Goal: Information Seeking & Learning: Compare options

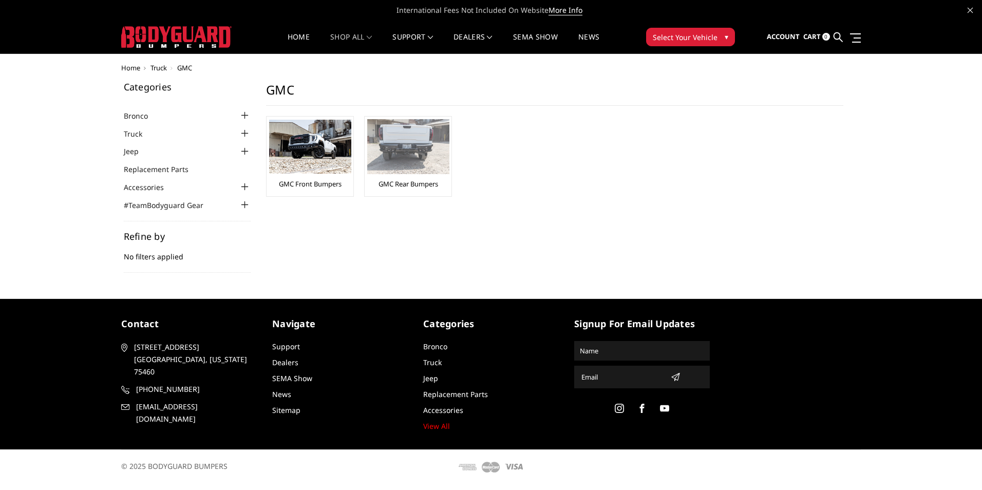
click at [402, 181] on link "GMC Rear Bumpers" at bounding box center [409, 183] width 60 height 9
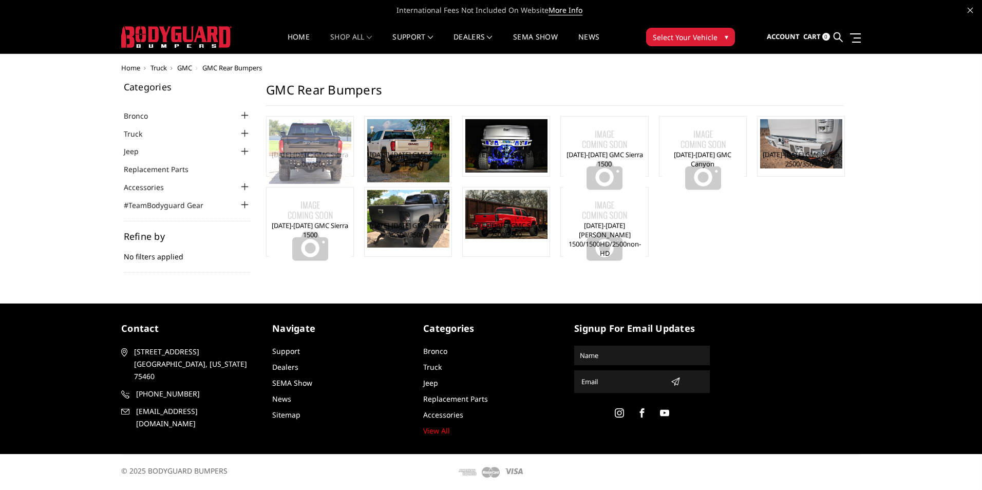
click at [299, 156] on img at bounding box center [310, 151] width 82 height 65
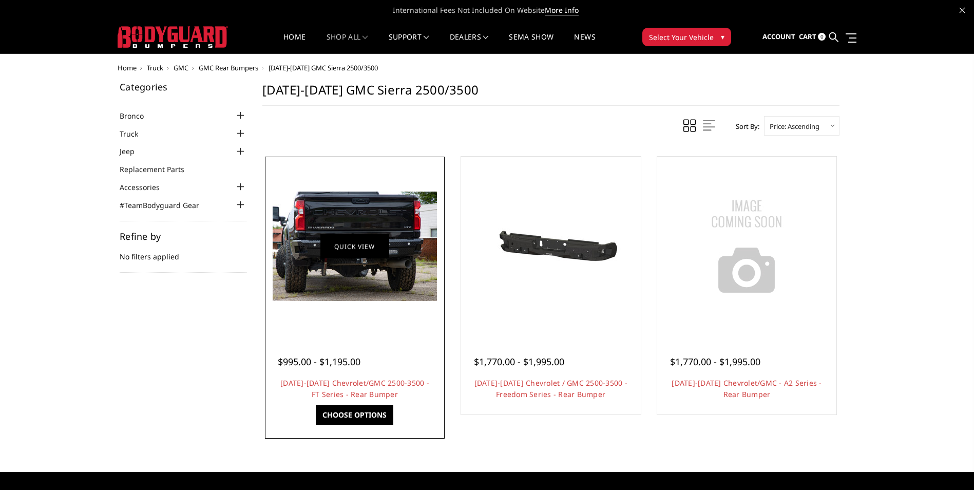
click at [358, 250] on link "Quick view" at bounding box center [354, 246] width 69 height 24
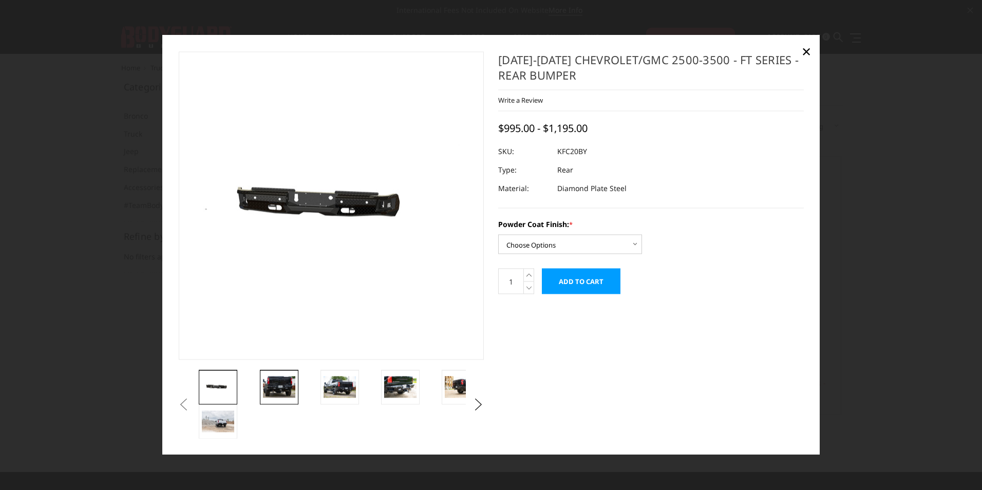
click at [280, 395] on img at bounding box center [279, 387] width 32 height 22
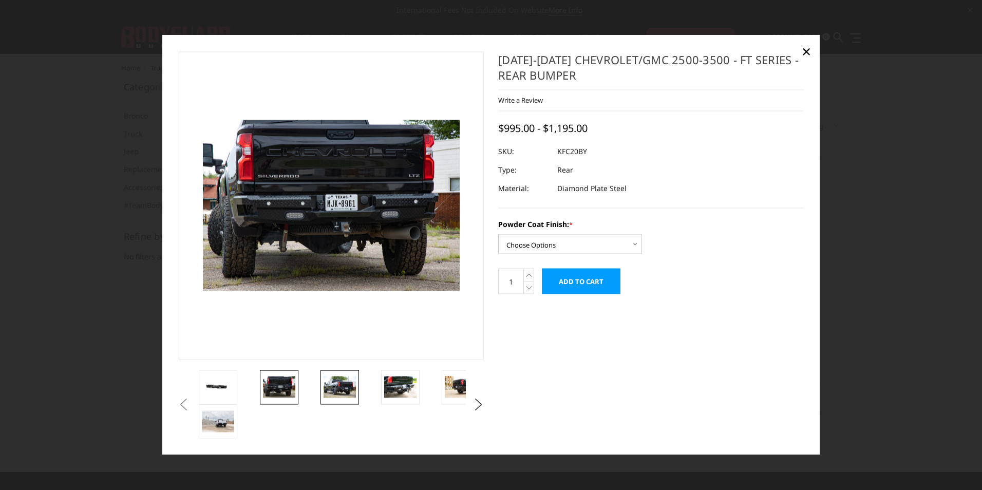
click at [352, 386] on img at bounding box center [340, 387] width 32 height 22
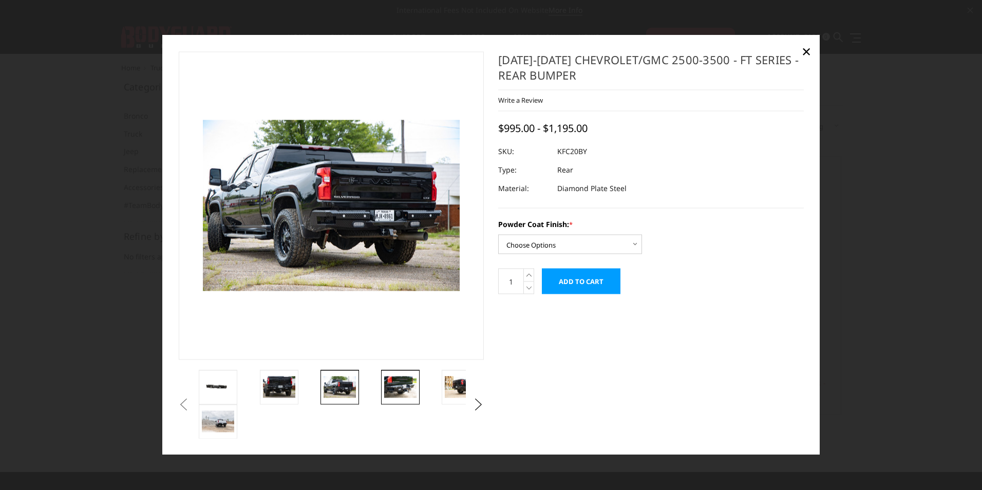
click at [388, 388] on img at bounding box center [400, 387] width 32 height 22
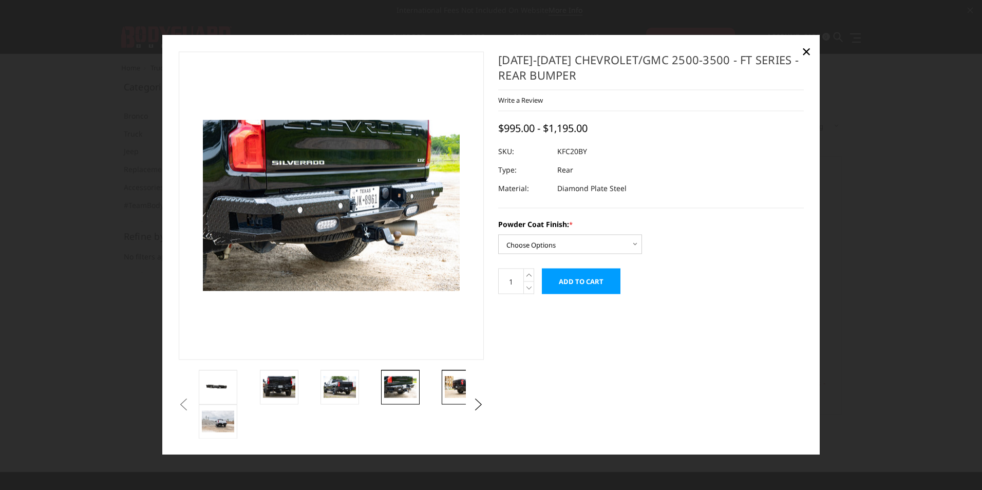
click at [454, 389] on img at bounding box center [461, 387] width 32 height 22
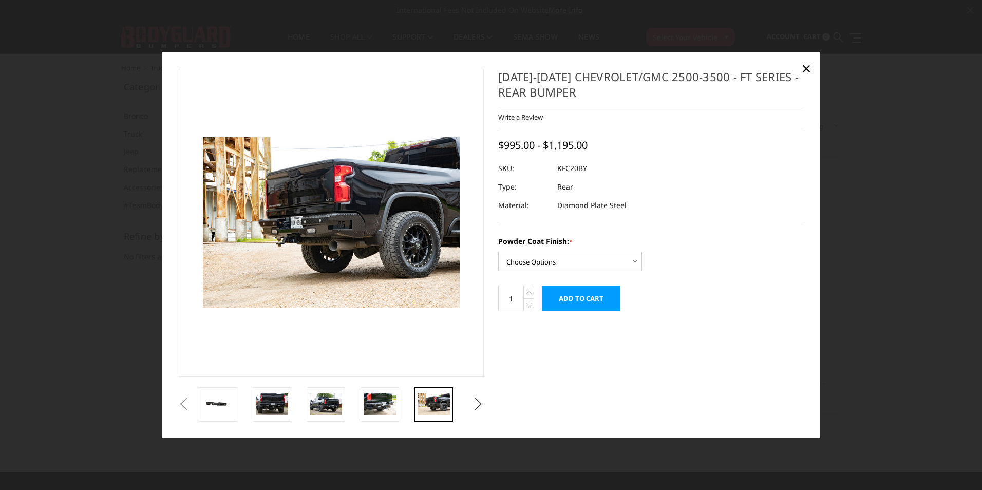
click at [482, 404] on button "Next" at bounding box center [478, 404] width 15 height 15
click at [428, 404] on img at bounding box center [434, 404] width 32 height 22
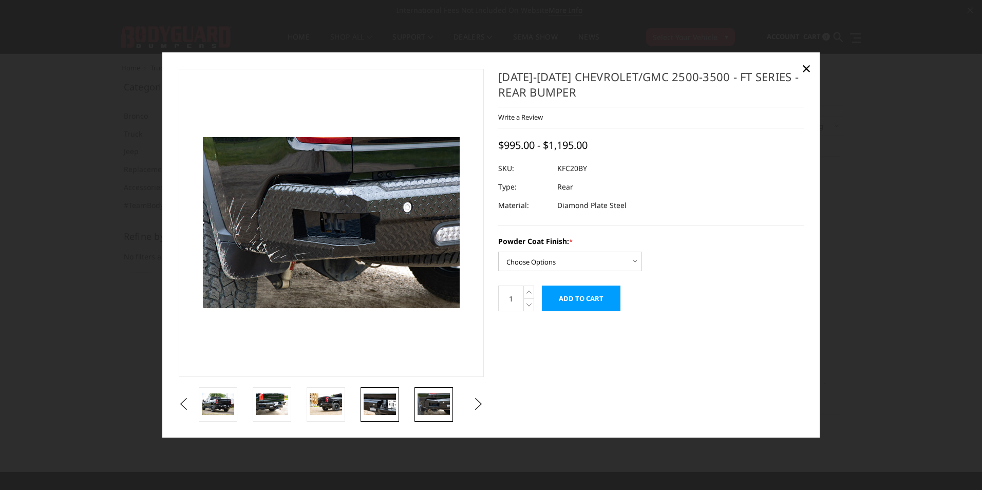
click at [389, 404] on img at bounding box center [380, 404] width 32 height 22
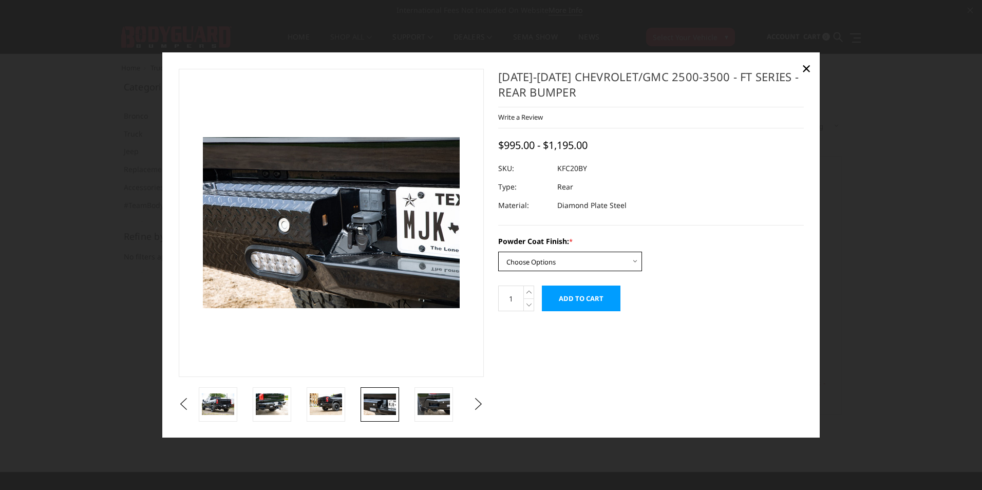
click at [632, 261] on select "Choose Options Bare Metal Gloss Black Powder Coat Textured Black Powder Coat" at bounding box center [570, 262] width 144 height 20
select select "3418"
click at [498, 252] on select "Choose Options Bare Metal Gloss Black Powder Coat Textured Black Powder Coat" at bounding box center [570, 262] width 144 height 20
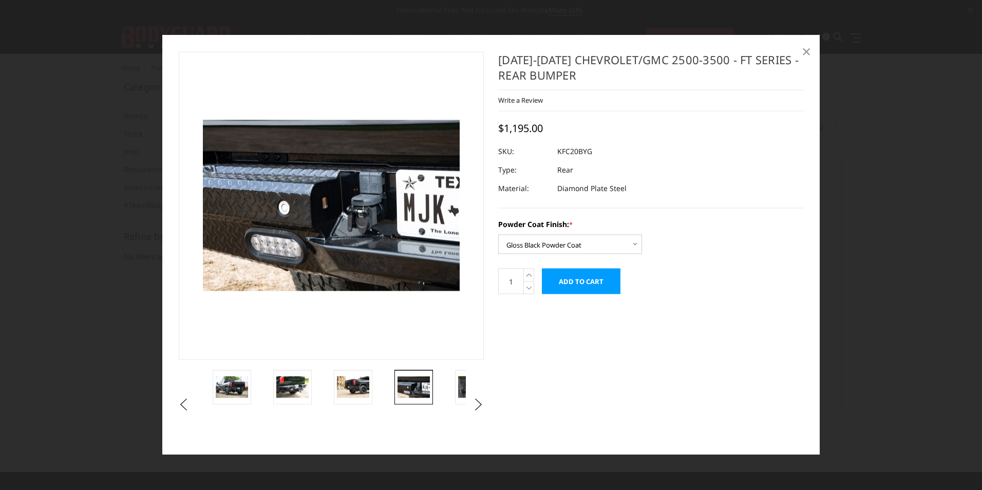
click at [809, 52] on span "×" at bounding box center [806, 51] width 9 height 22
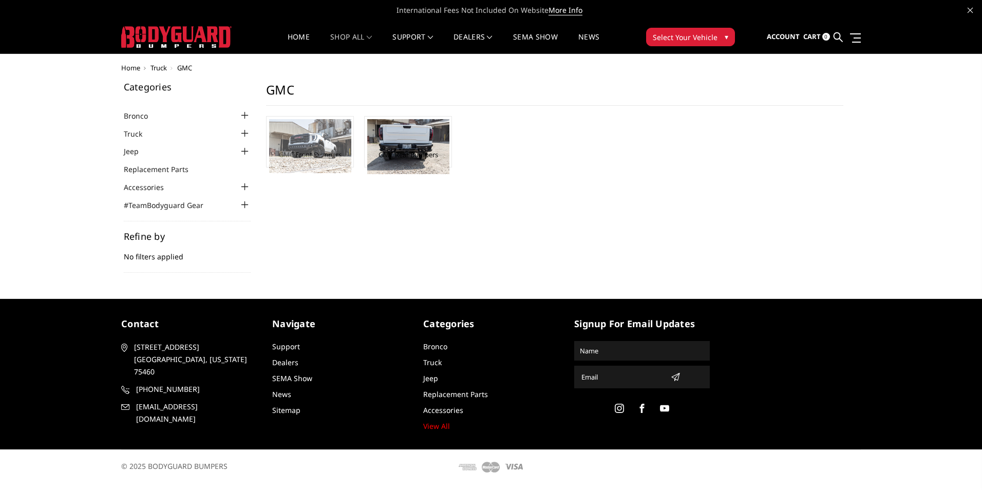
click at [318, 151] on img at bounding box center [310, 146] width 82 height 54
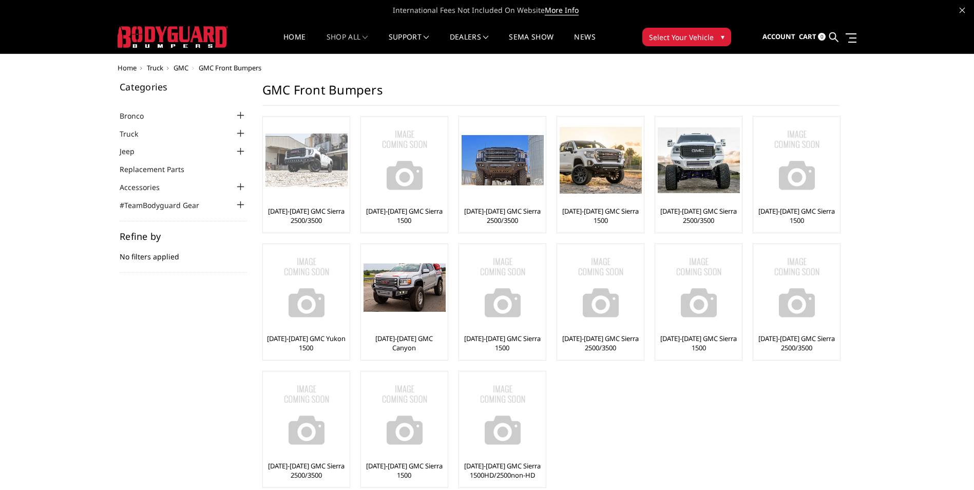
click at [323, 187] on div at bounding box center [307, 160] width 82 height 82
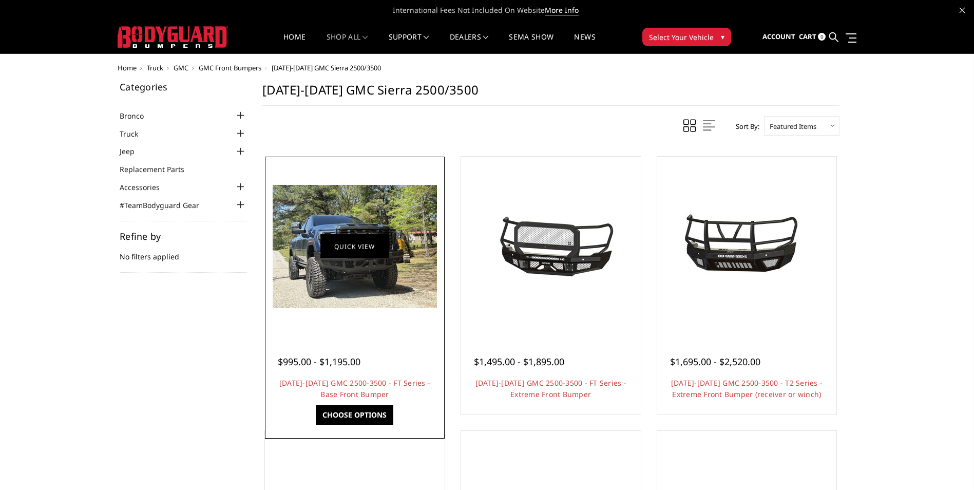
click at [376, 254] on link "Quick view" at bounding box center [354, 246] width 69 height 24
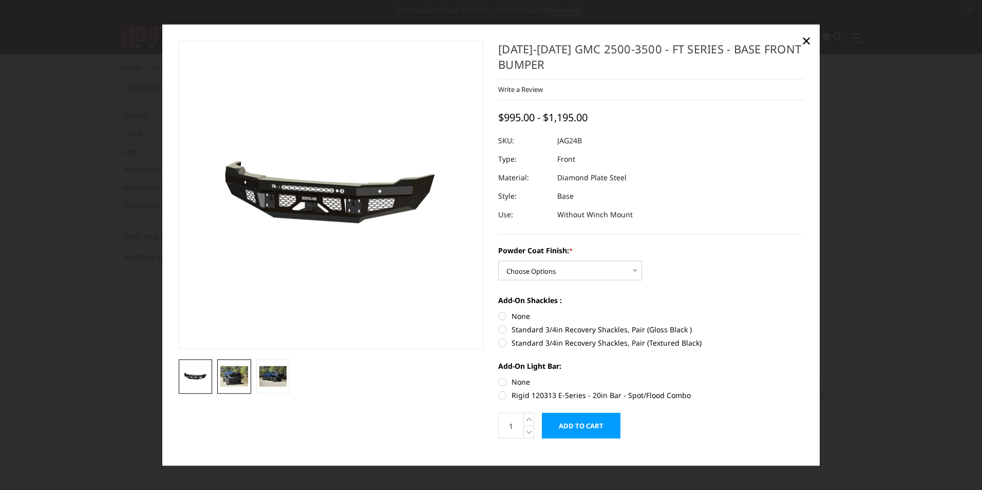
click at [232, 377] on img at bounding box center [234, 376] width 28 height 21
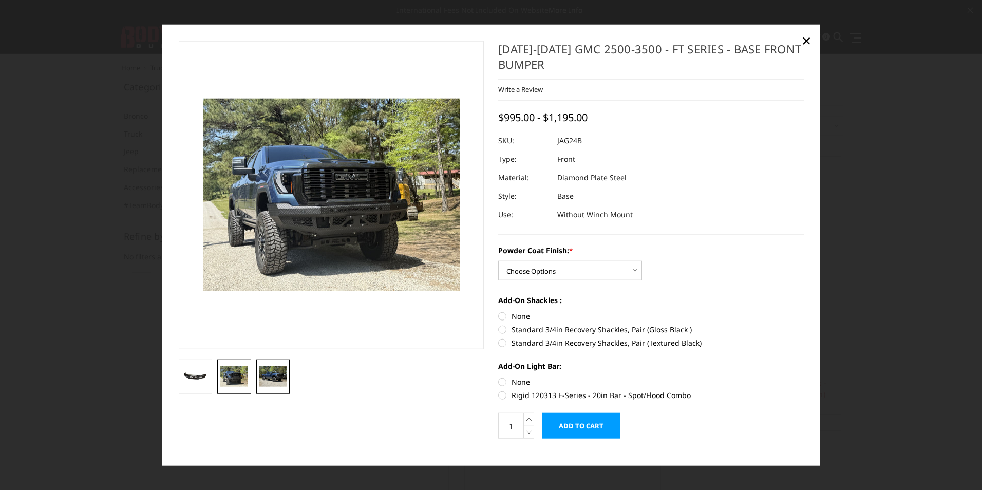
click at [285, 378] on img at bounding box center [273, 376] width 28 height 21
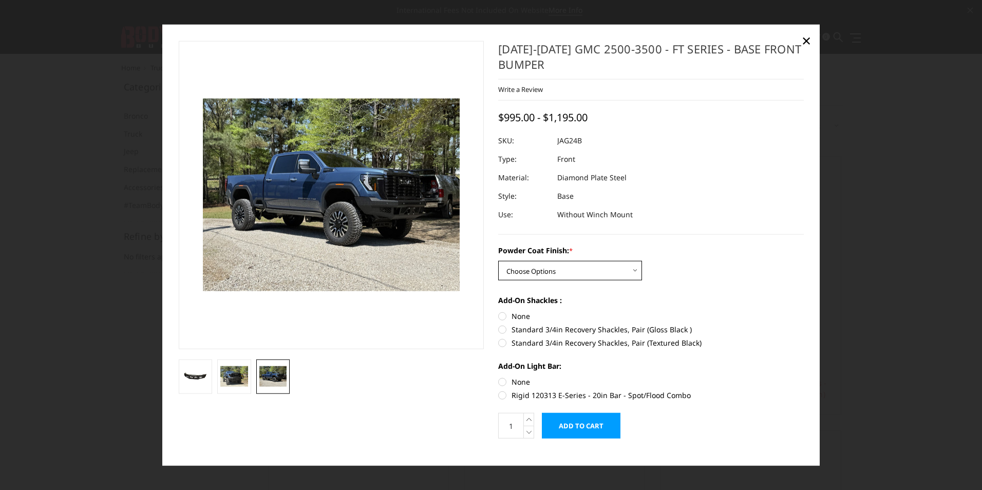
click at [630, 274] on select "Choose Options Bare Metal Gloss Black Powder Coat Textured Black Powder Coat" at bounding box center [570, 271] width 144 height 20
select select "3388"
click at [498, 261] on select "Choose Options Bare Metal Gloss Black Powder Coat Textured Black Powder Coat" at bounding box center [570, 271] width 144 height 20
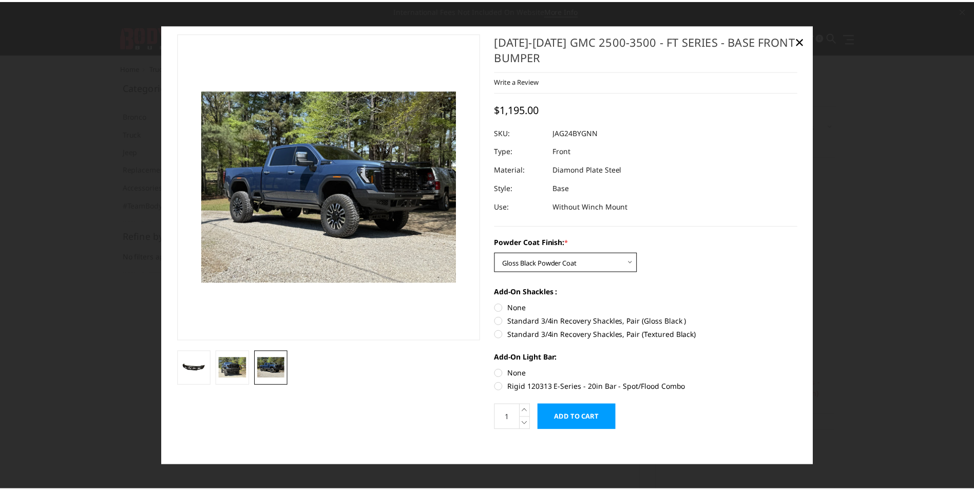
scroll to position [14, 0]
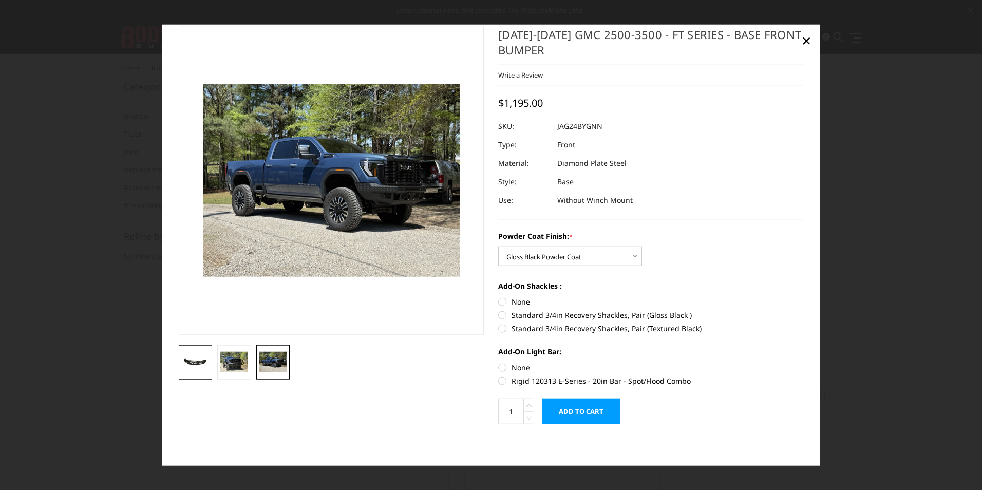
click at [202, 361] on img at bounding box center [196, 361] width 28 height 13
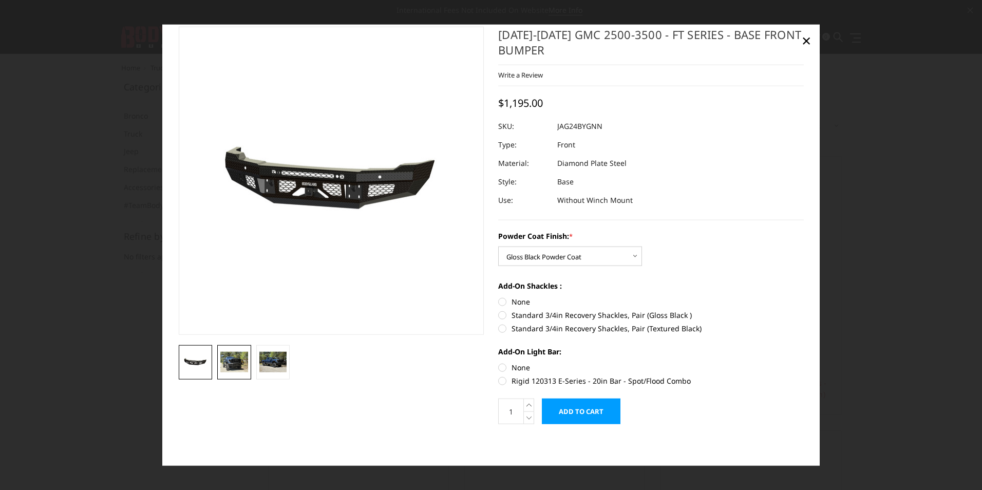
click at [242, 364] on img at bounding box center [234, 362] width 28 height 21
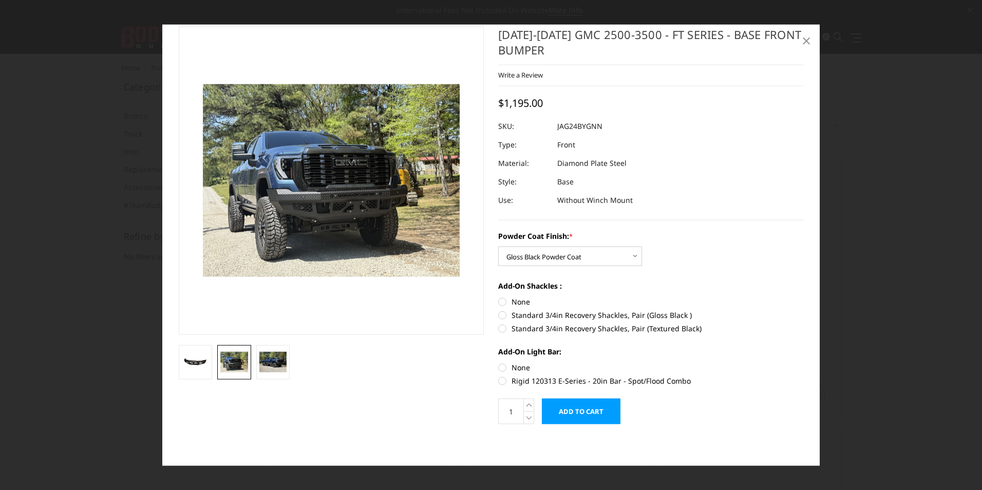
click at [805, 40] on span "×" at bounding box center [806, 40] width 9 height 22
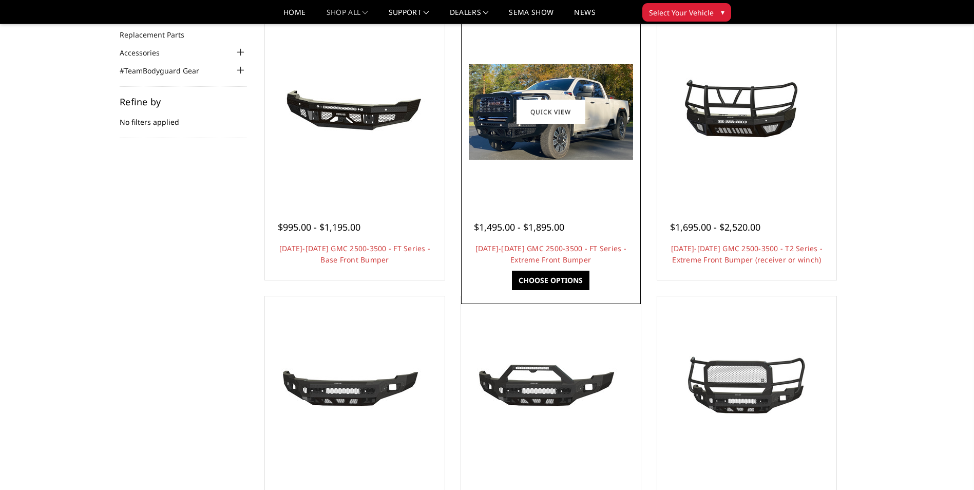
scroll to position [103, 0]
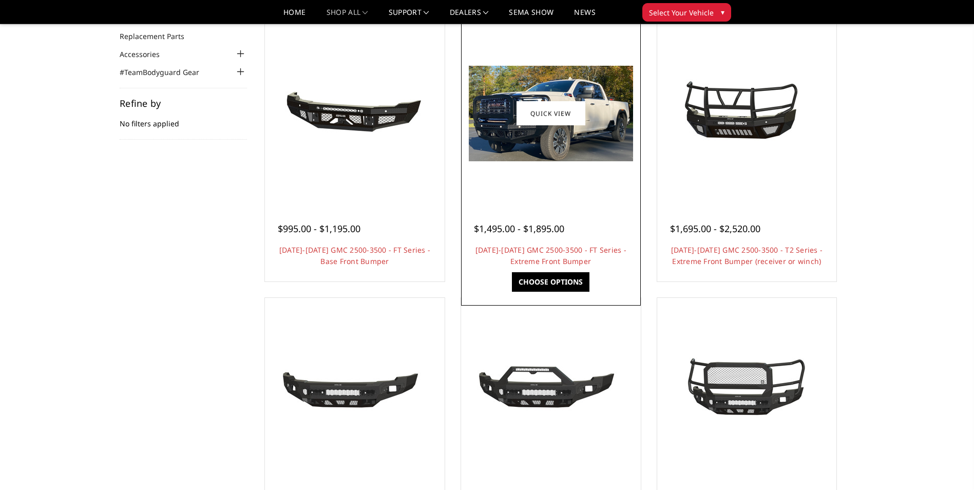
click at [559, 138] on img at bounding box center [551, 114] width 164 height 96
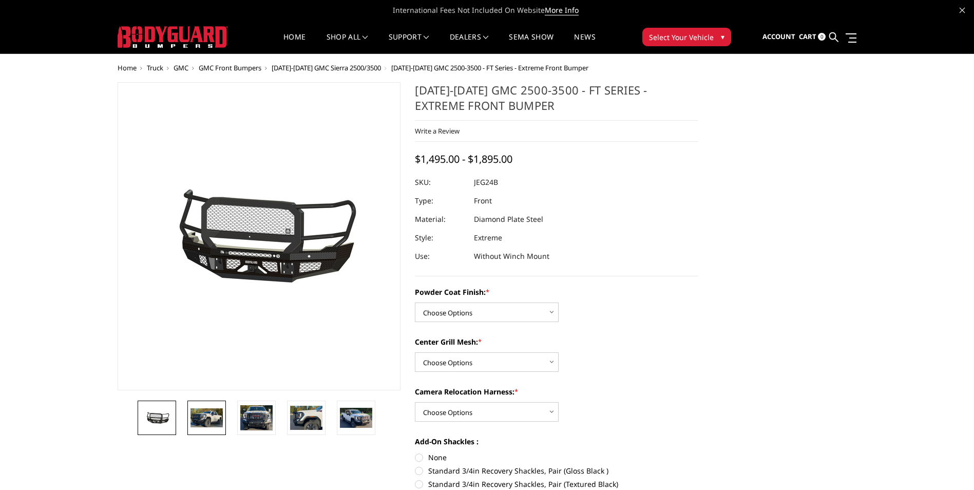
click at [195, 418] on img at bounding box center [207, 417] width 32 height 19
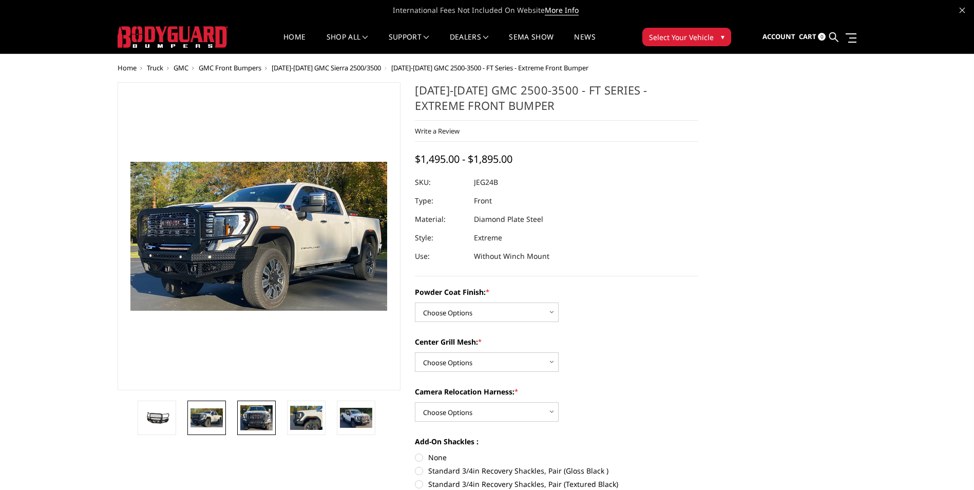
click at [253, 418] on img at bounding box center [256, 418] width 32 height 26
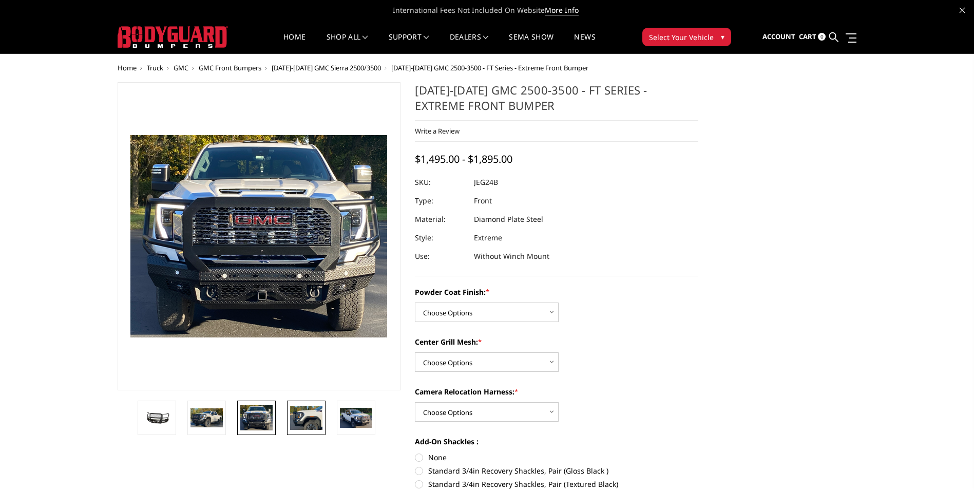
click at [306, 427] on img at bounding box center [306, 418] width 32 height 24
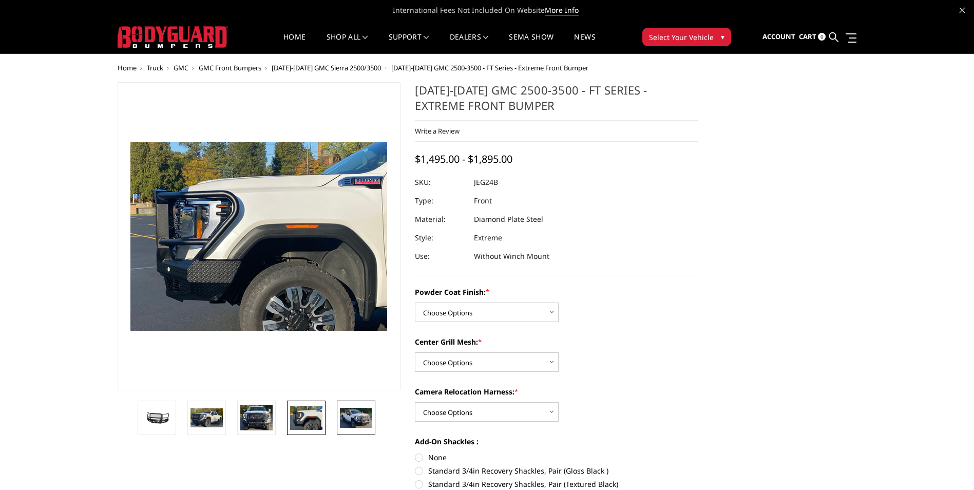
click at [358, 423] on img at bounding box center [356, 418] width 32 height 20
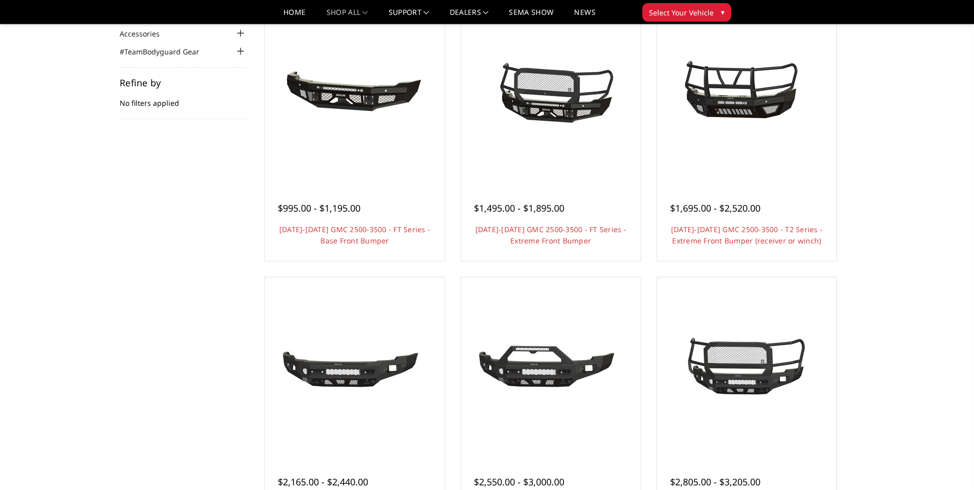
scroll to position [175, 0]
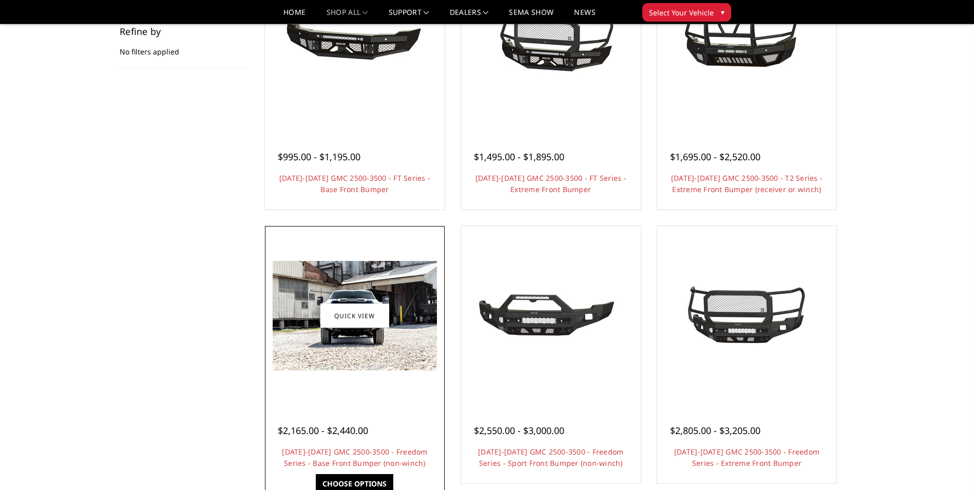
click at [372, 338] on img at bounding box center [355, 315] width 164 height 109
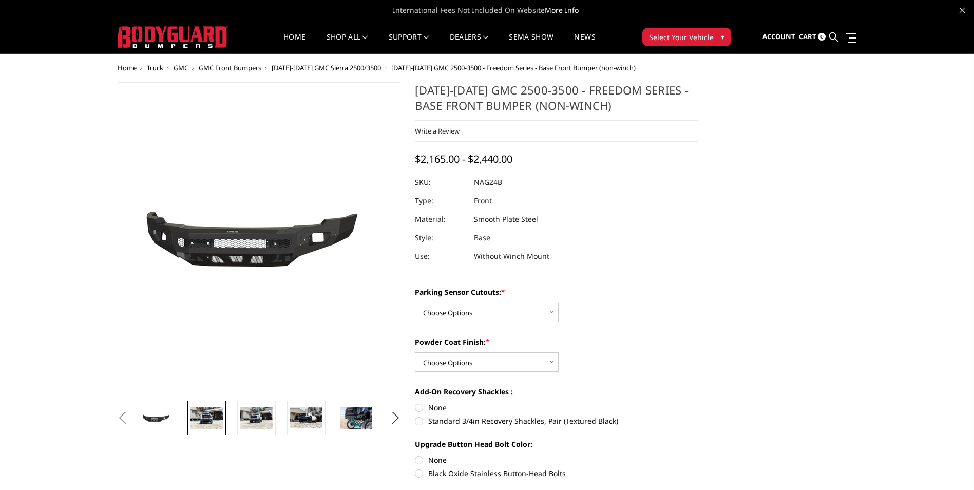
click at [204, 414] on img at bounding box center [207, 418] width 32 height 22
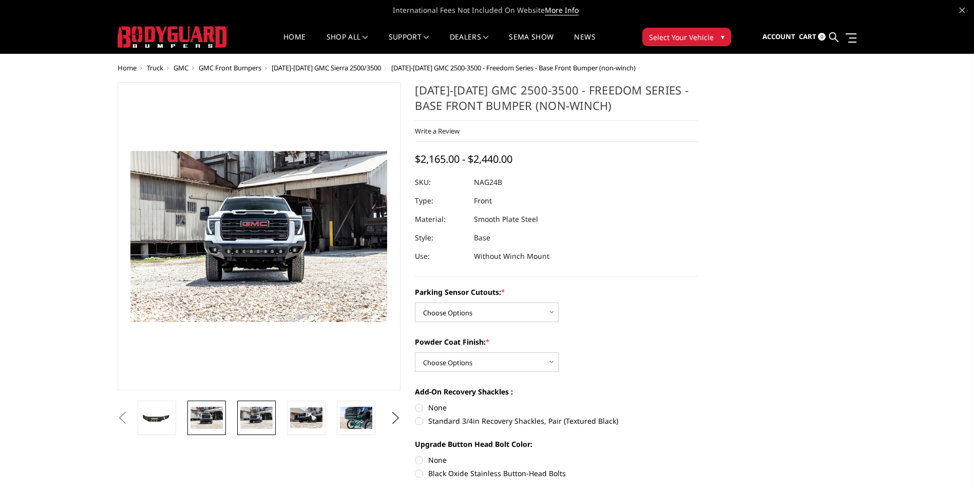
click at [258, 422] on img at bounding box center [256, 418] width 32 height 22
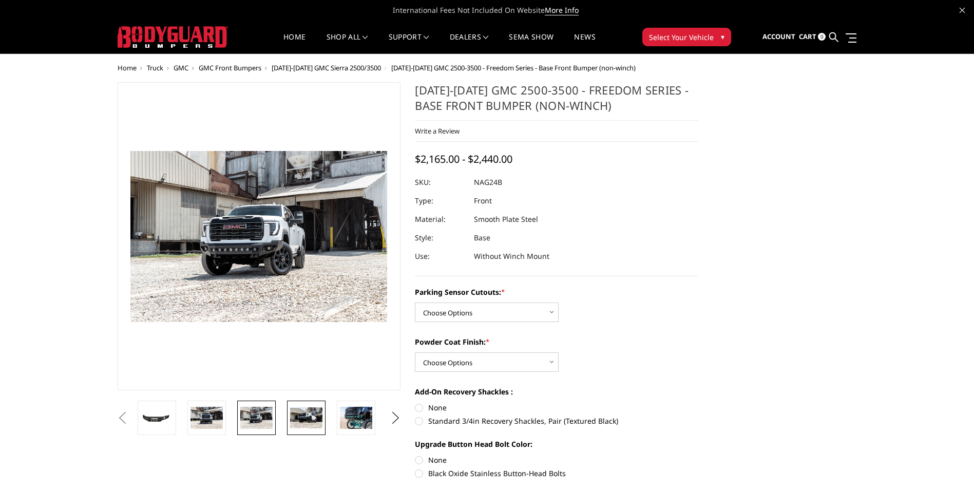
click at [303, 421] on img at bounding box center [306, 417] width 32 height 21
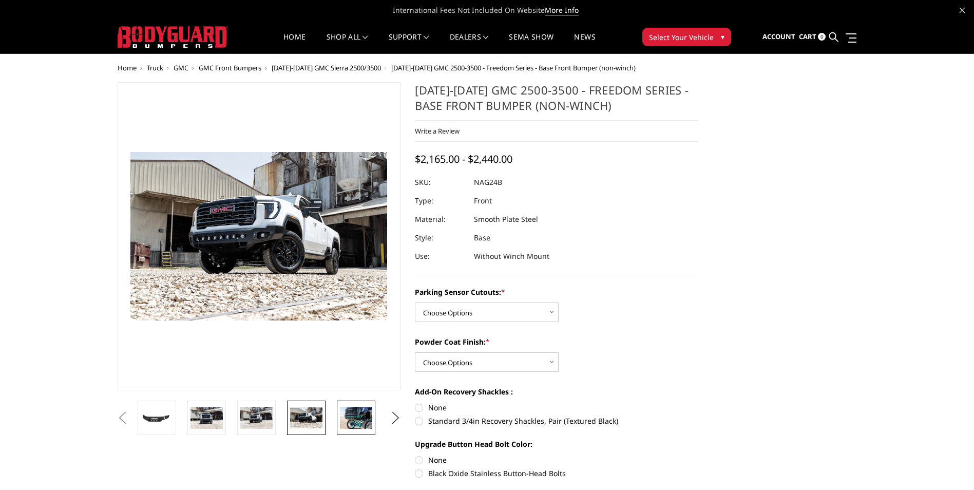
click at [358, 423] on img at bounding box center [356, 418] width 32 height 22
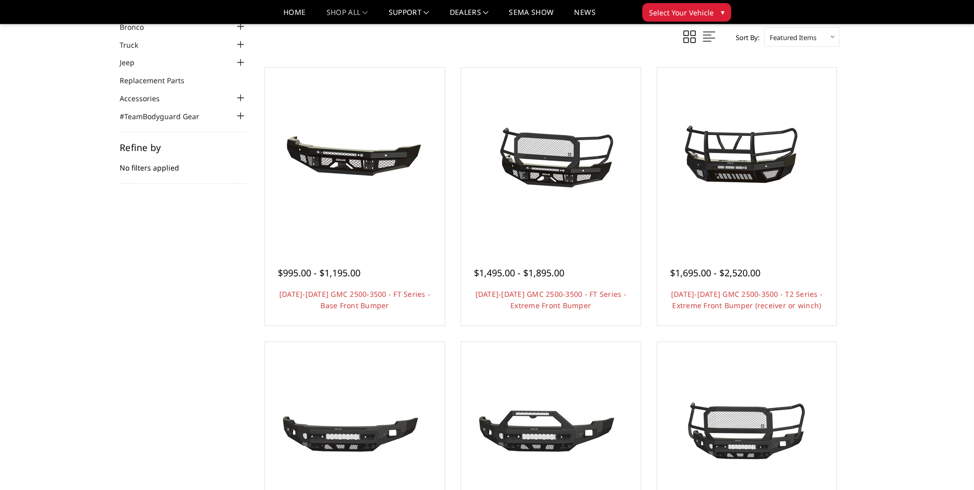
scroll to position [41, 0]
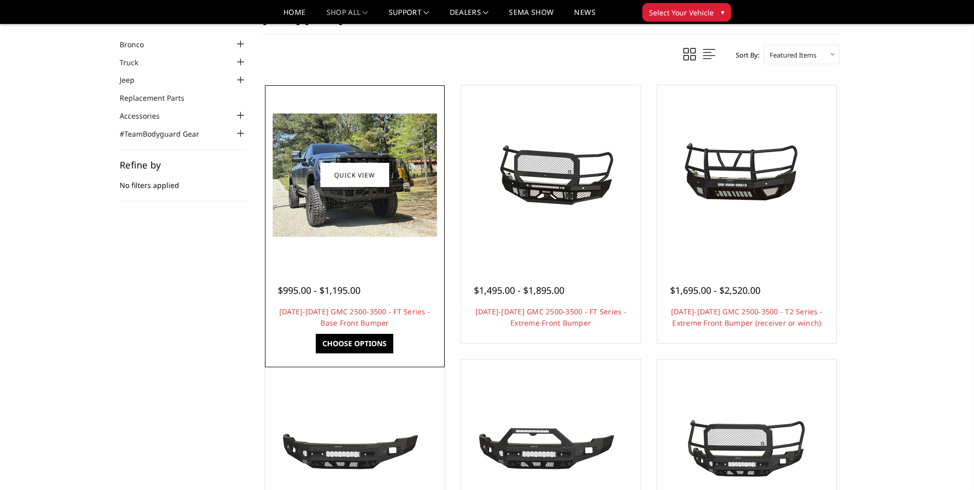
click at [385, 198] on img at bounding box center [355, 175] width 164 height 123
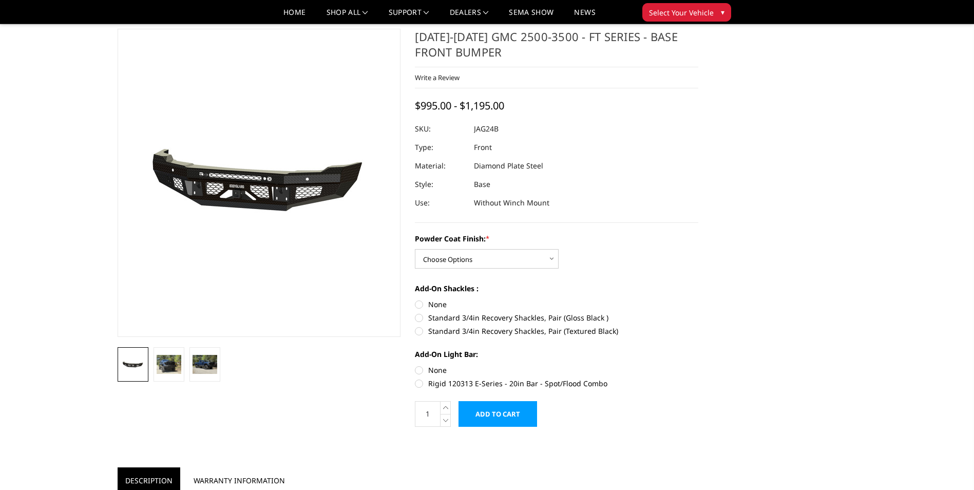
scroll to position [51, 0]
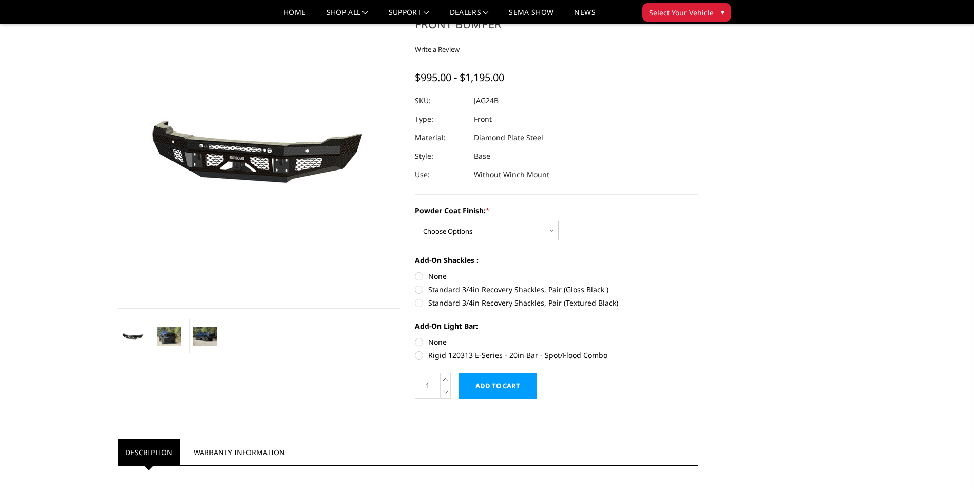
click at [177, 336] on img at bounding box center [169, 336] width 25 height 18
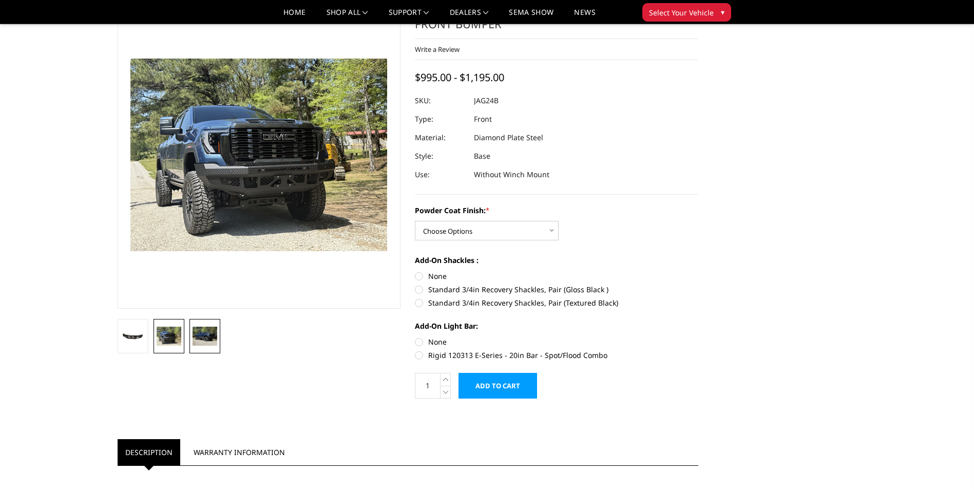
click at [190, 336] on link at bounding box center [205, 336] width 31 height 34
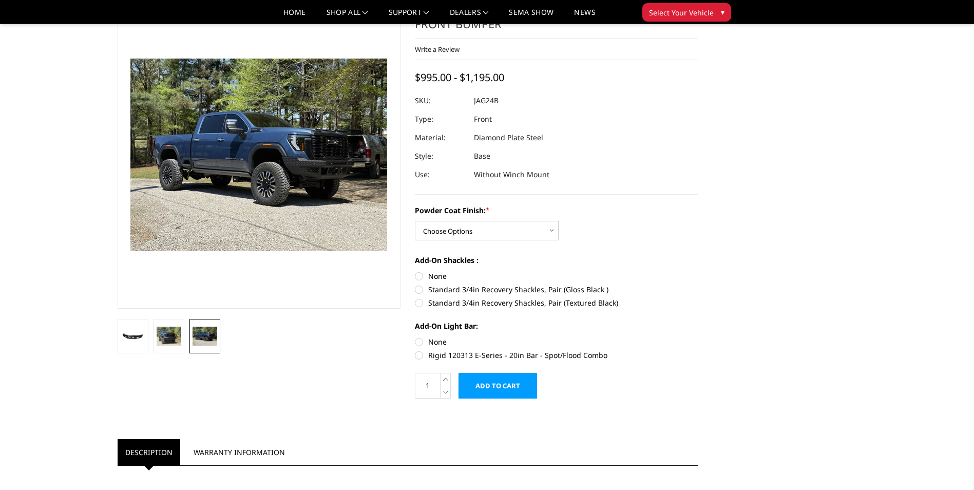
click at [423, 355] on label "Rigid 120313 E-Series - 20in Bar - Spot/Flood Combo" at bounding box center [557, 355] width 284 height 11
click at [699, 337] on input "Rigid 120313 E-Series - 20in Bar - Spot/Flood Combo" at bounding box center [699, 336] width 1 height 1
radio input "true"
click at [419, 343] on label "None" at bounding box center [557, 341] width 284 height 11
click at [416, 337] on input "None" at bounding box center [415, 336] width 1 height 1
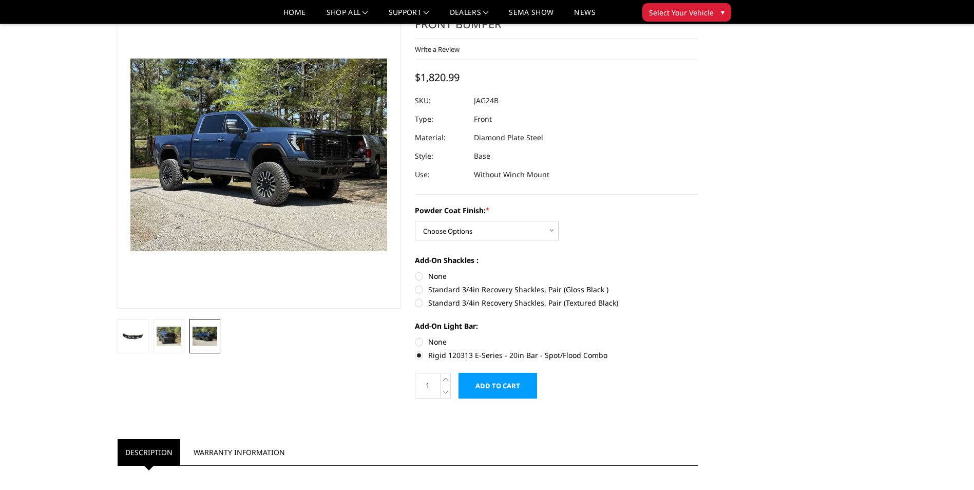
radio input "true"
click at [131, 341] on img at bounding box center [133, 337] width 25 height 12
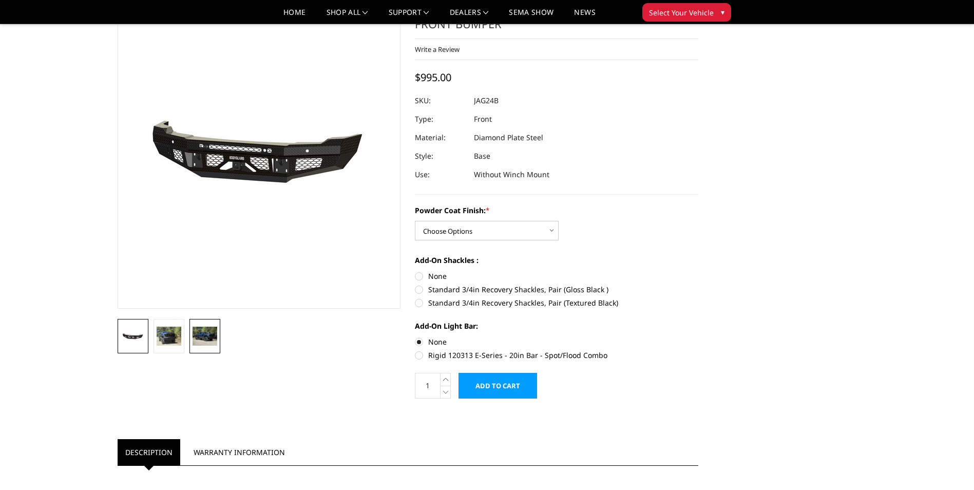
click at [201, 338] on img at bounding box center [205, 336] width 25 height 18
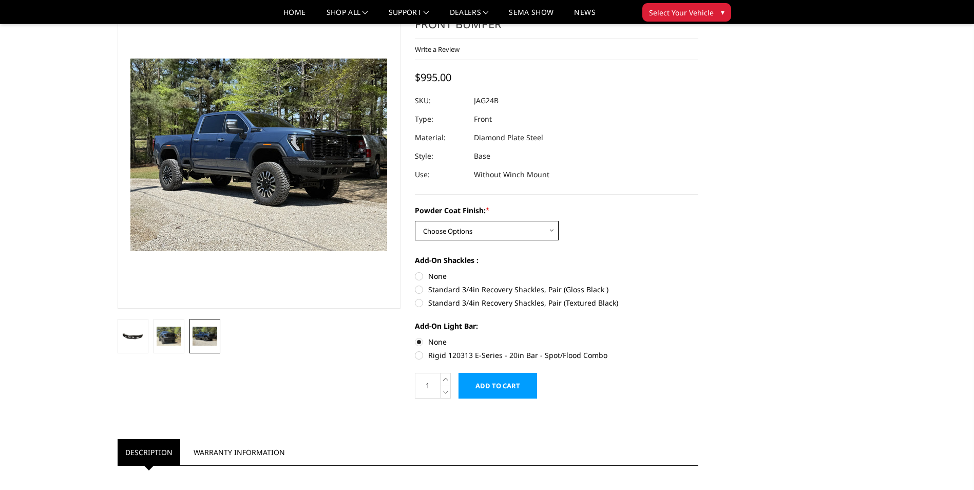
click at [544, 232] on select "Choose Options Bare Metal Gloss Black Powder Coat Textured Black Powder Coat" at bounding box center [487, 231] width 144 height 20
select select "3388"
click at [415, 221] on select "Choose Options Bare Metal Gloss Black Powder Coat Textured Black Powder Coat" at bounding box center [487, 231] width 144 height 20
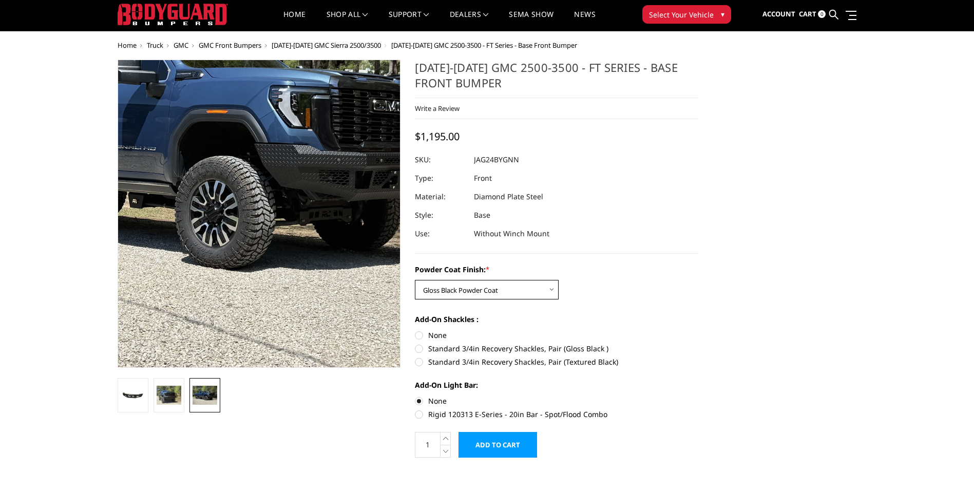
scroll to position [0, 0]
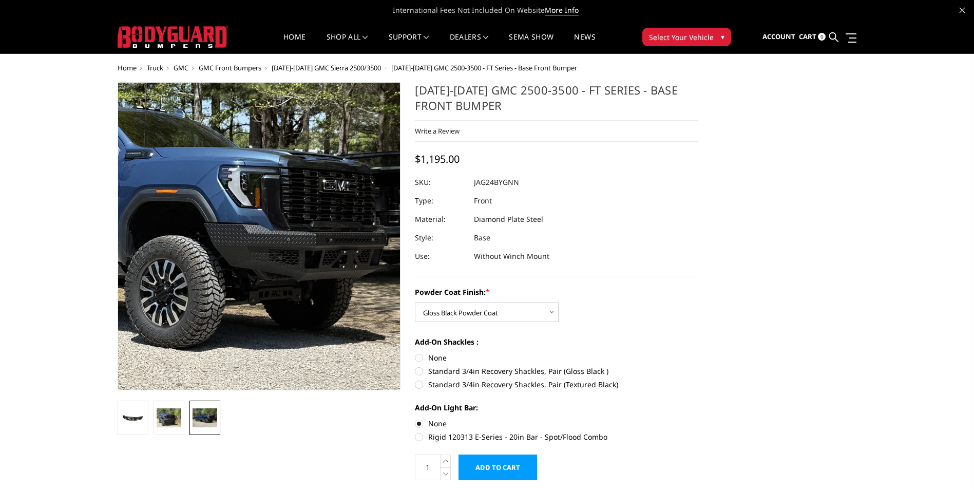
click at [346, 268] on img at bounding box center [145, 217] width 657 height 493
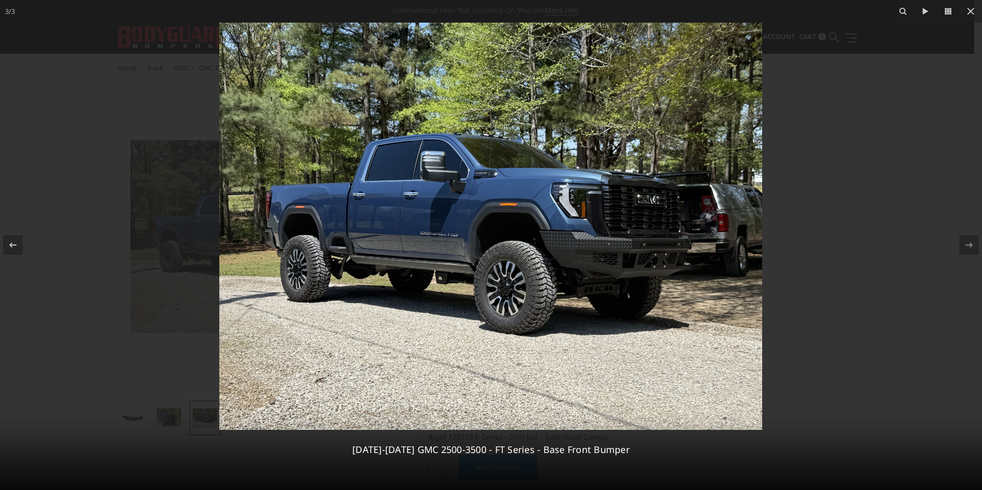
click at [552, 287] on img at bounding box center [490, 226] width 543 height 407
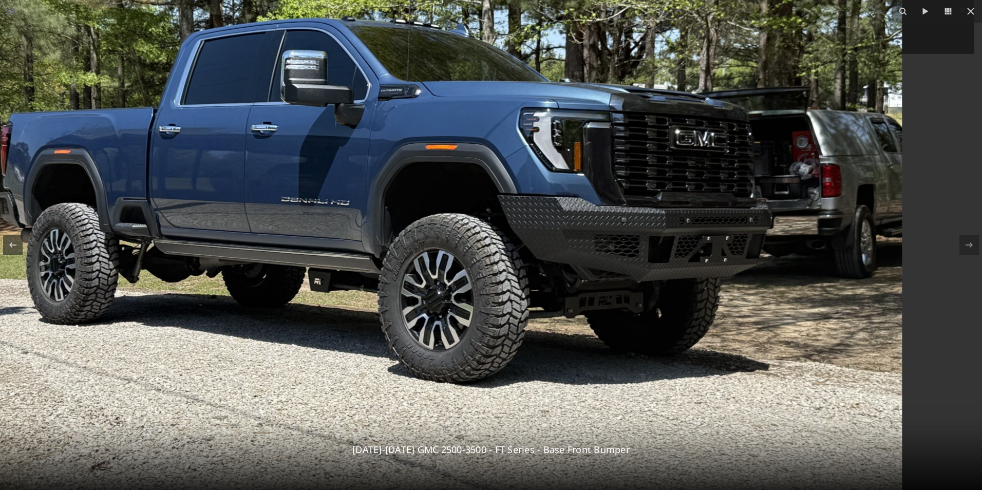
drag, startPoint x: 592, startPoint y: 309, endPoint x: 304, endPoint y: 318, distance: 288.8
click at [304, 318] on img at bounding box center [409, 187] width 986 height 740
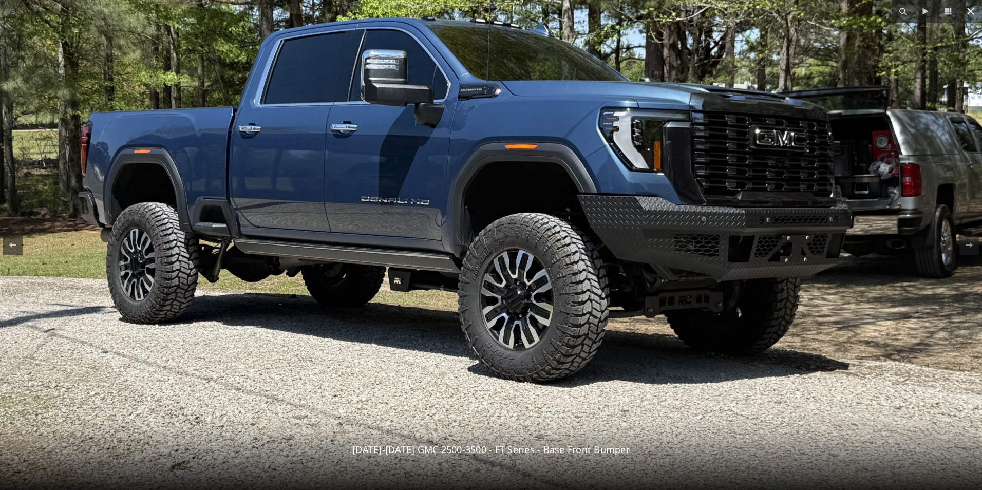
click at [975, 14] on icon at bounding box center [971, 11] width 12 height 12
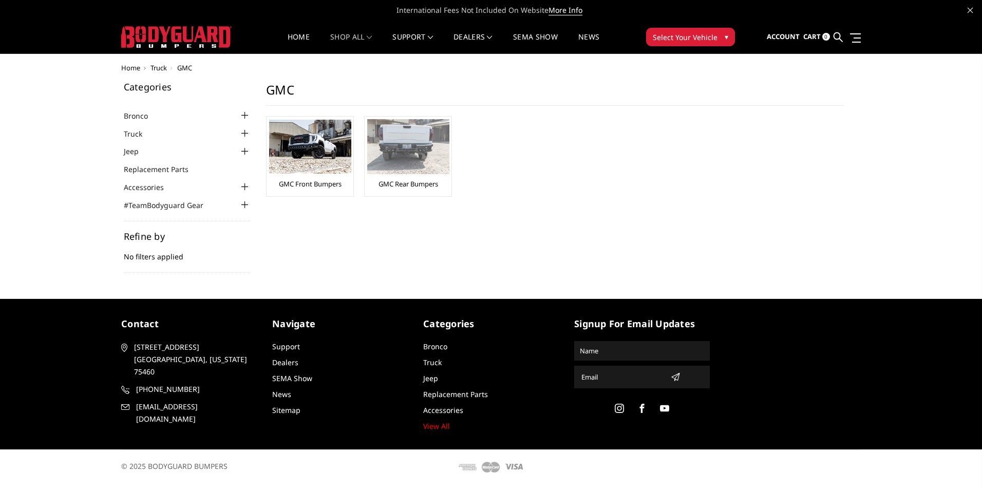
click at [380, 141] on img at bounding box center [408, 146] width 82 height 55
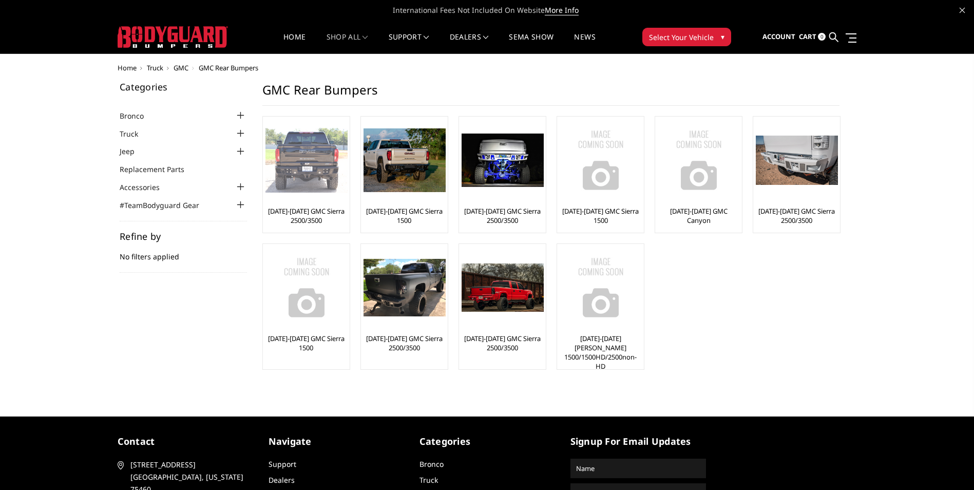
click at [317, 189] on img at bounding box center [307, 160] width 82 height 65
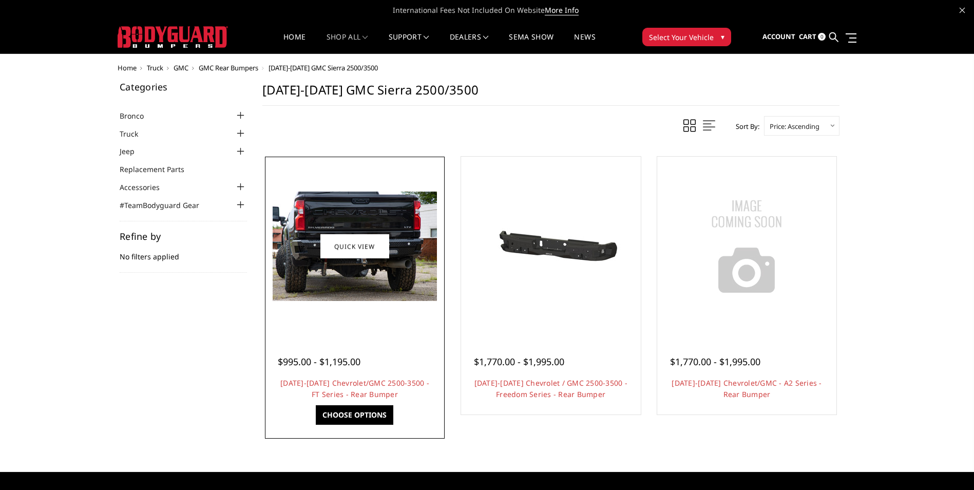
click at [372, 272] on img at bounding box center [355, 246] width 164 height 109
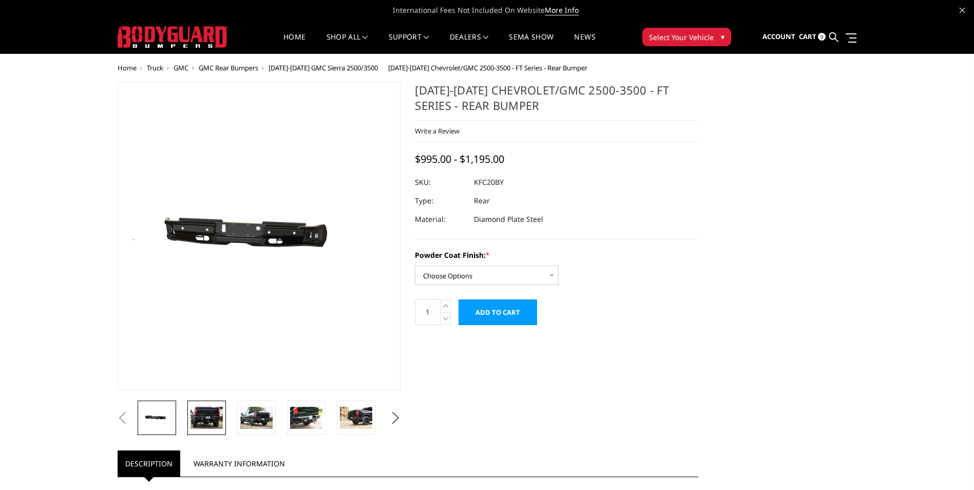
click at [204, 415] on img at bounding box center [207, 418] width 32 height 22
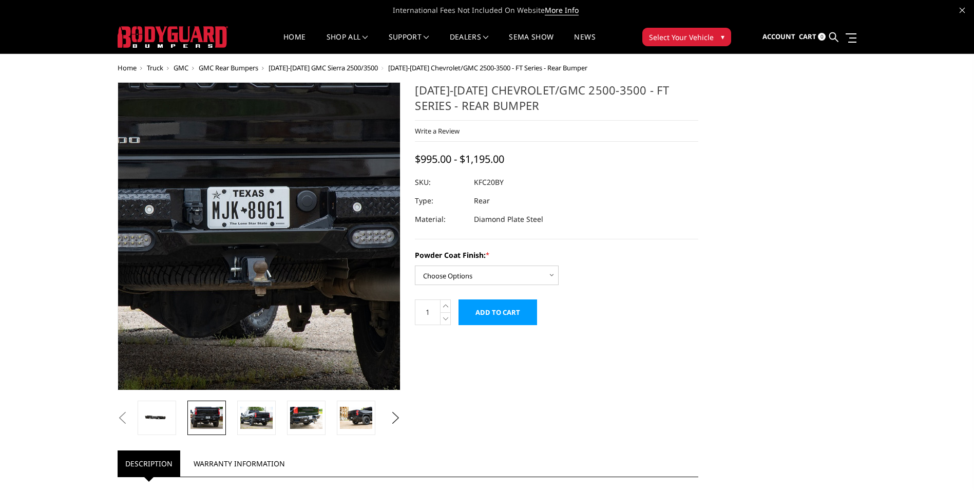
click at [287, 288] on img at bounding box center [222, 215] width 657 height 438
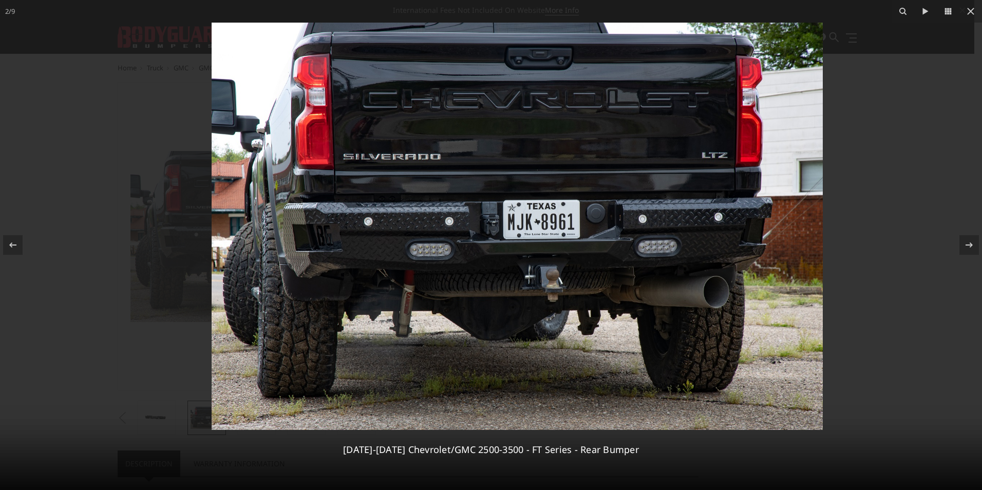
drag, startPoint x: 283, startPoint y: 290, endPoint x: 322, endPoint y: 294, distance: 38.7
click at [322, 294] on img at bounding box center [517, 226] width 611 height 407
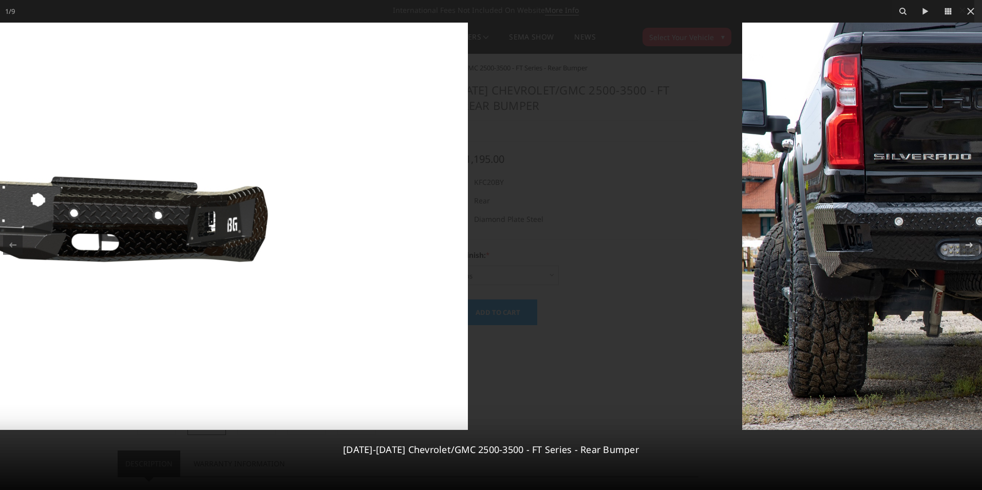
drag, startPoint x: 452, startPoint y: 288, endPoint x: -7, endPoint y: 279, distance: 459.2
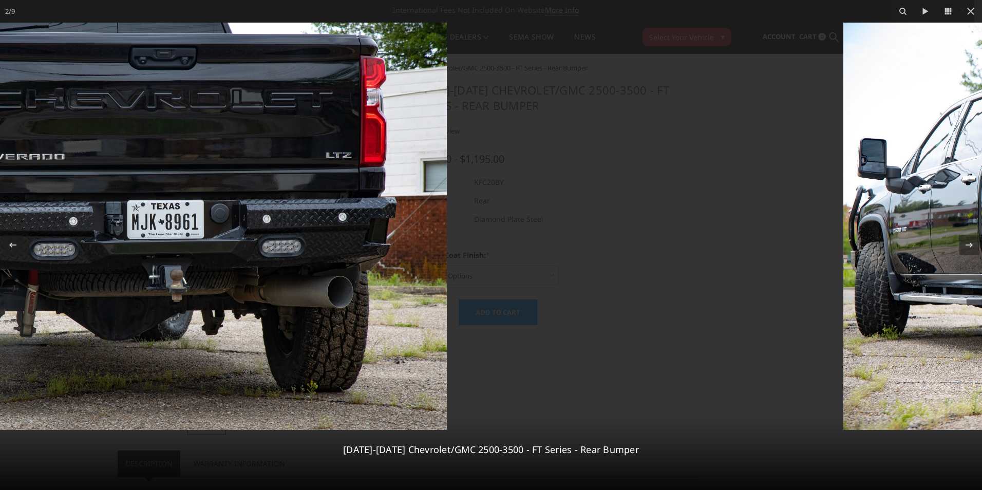
drag, startPoint x: 418, startPoint y: 253, endPoint x: 161, endPoint y: 254, distance: 257.3
click at [161, 254] on img at bounding box center [141, 226] width 611 height 407
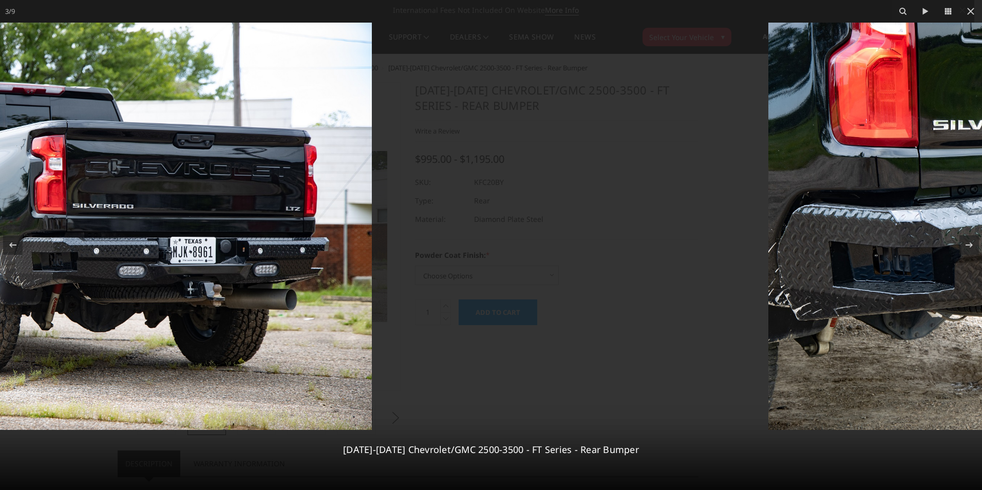
drag, startPoint x: 681, startPoint y: 281, endPoint x: 231, endPoint y: 292, distance: 449.5
click at [231, 292] on img at bounding box center [66, 226] width 611 height 407
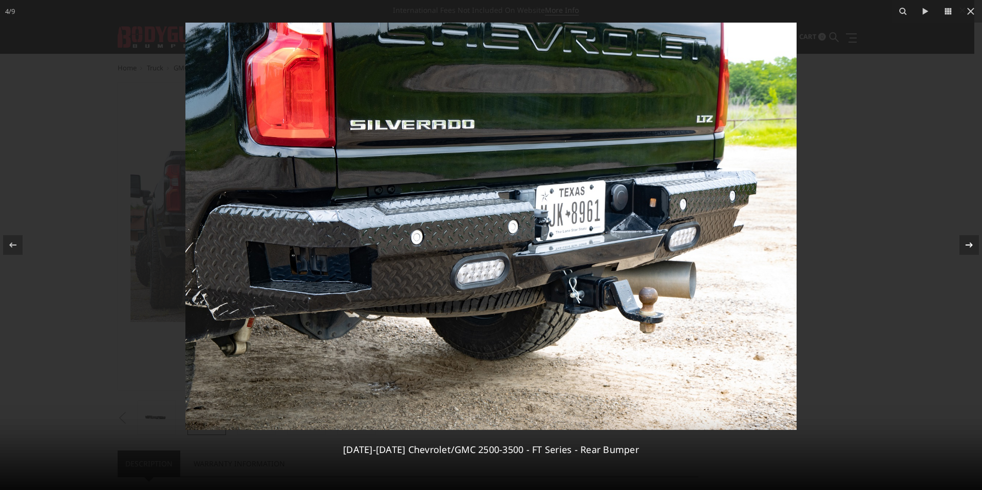
click at [971, 245] on icon at bounding box center [969, 244] width 7 height 5
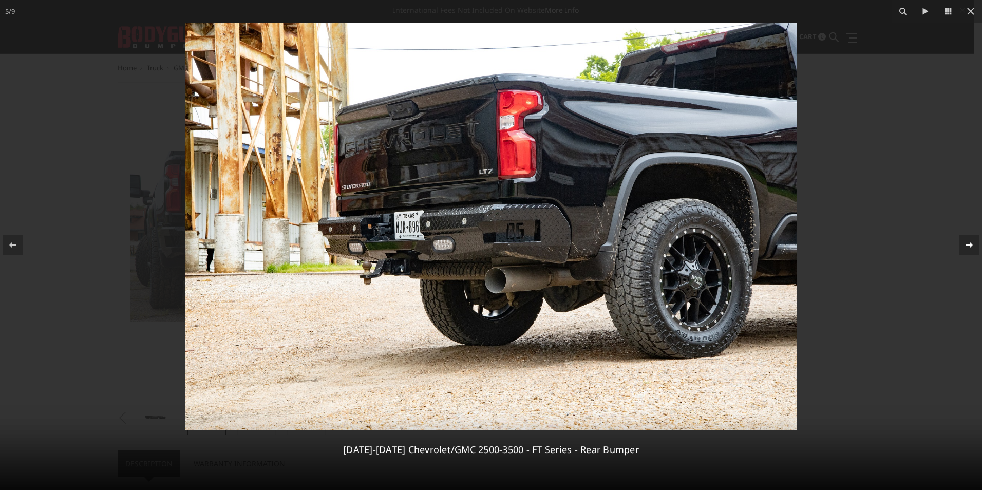
click at [971, 245] on icon at bounding box center [969, 244] width 7 height 5
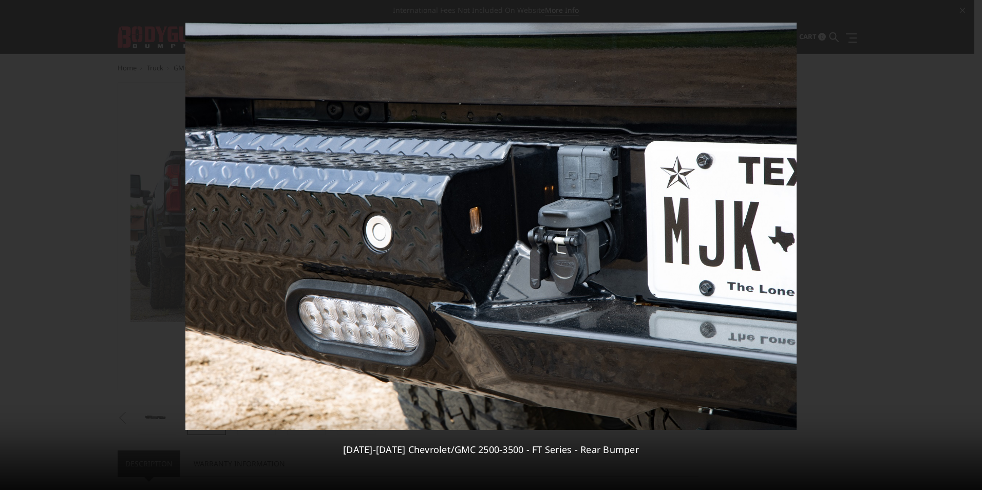
click at [971, 245] on div "6 / 9 2020-2026 Chevrolet/GMC 2500-3500 - FT Series - Rear Bumper" at bounding box center [491, 245] width 982 height 490
click at [972, 11] on icon at bounding box center [971, 11] width 12 height 12
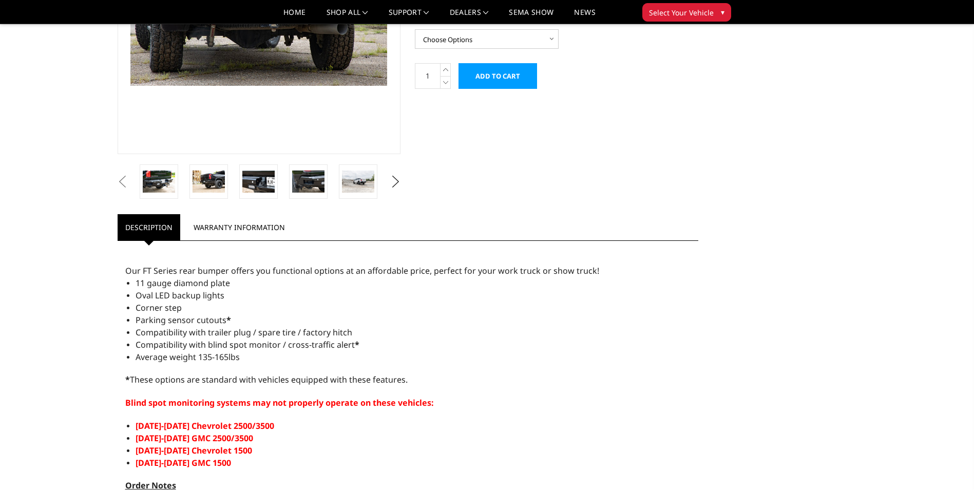
scroll to position [204, 0]
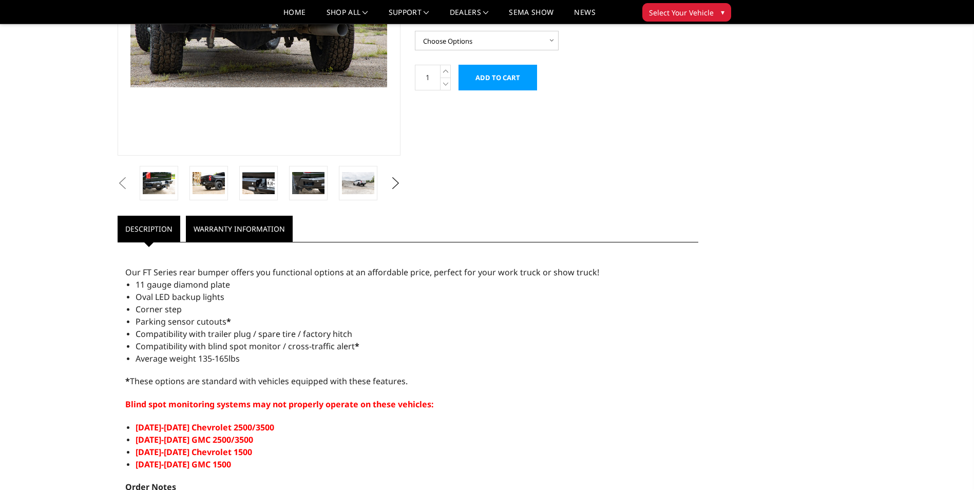
click at [230, 235] on link "Warranty Information" at bounding box center [239, 229] width 107 height 26
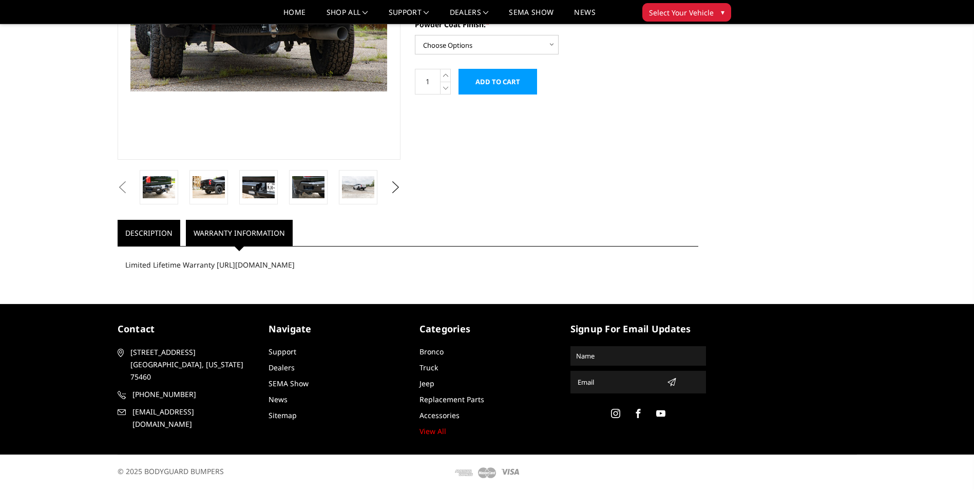
click at [173, 227] on link "Description" at bounding box center [149, 233] width 63 height 26
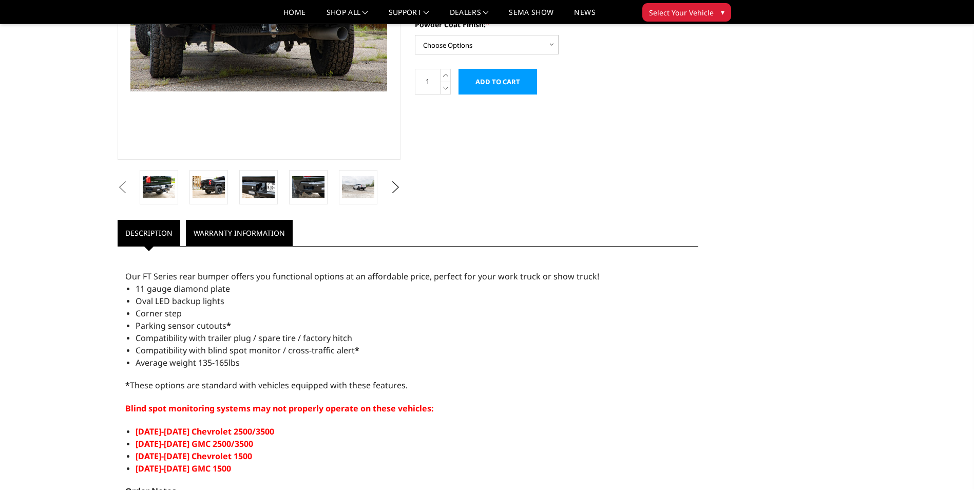
click at [243, 236] on link "Warranty Information" at bounding box center [239, 233] width 107 height 26
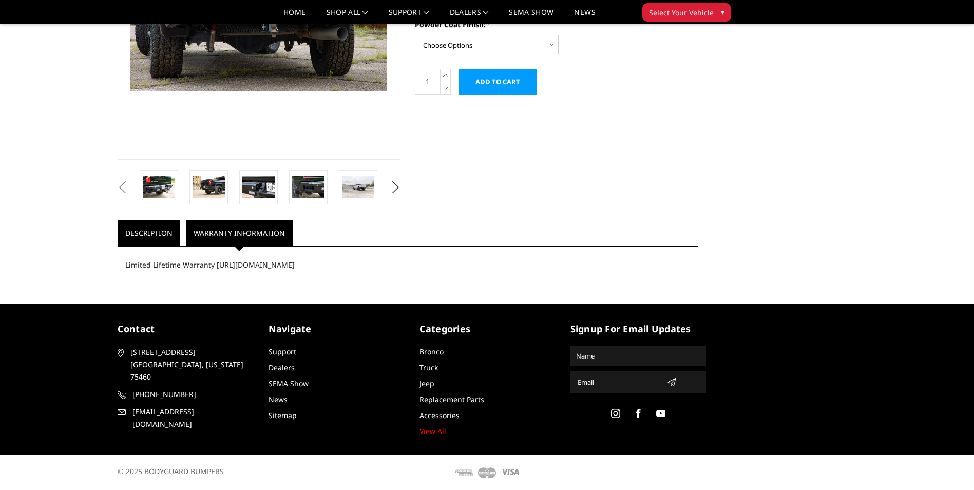
click at [158, 240] on link "Description" at bounding box center [149, 233] width 63 height 26
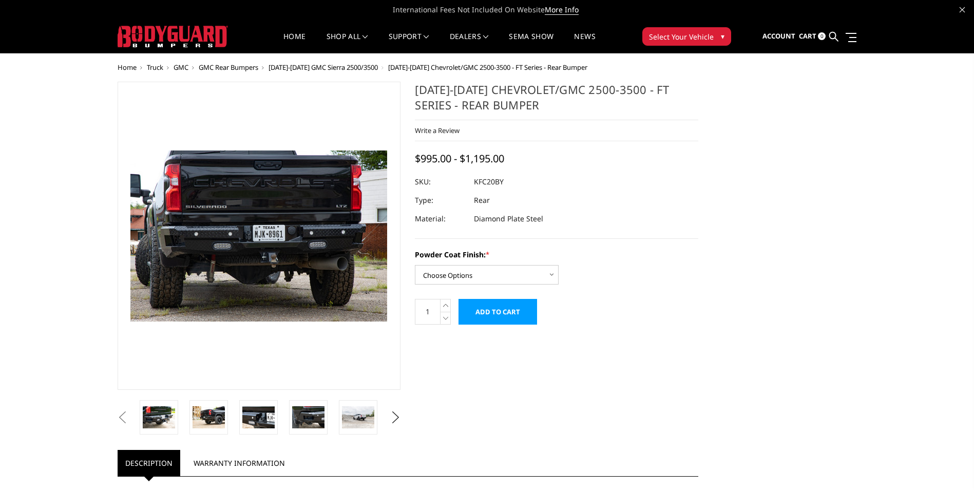
scroll to position [0, 0]
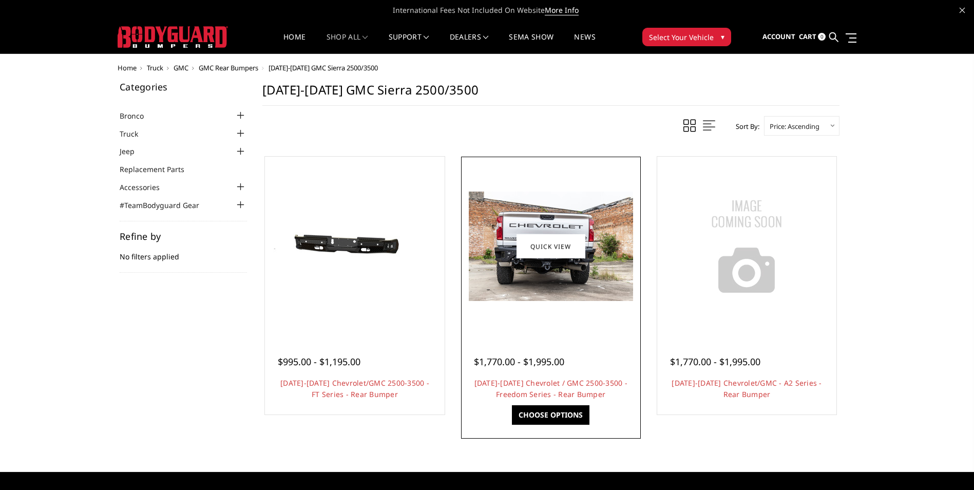
click at [564, 319] on div at bounding box center [551, 246] width 175 height 175
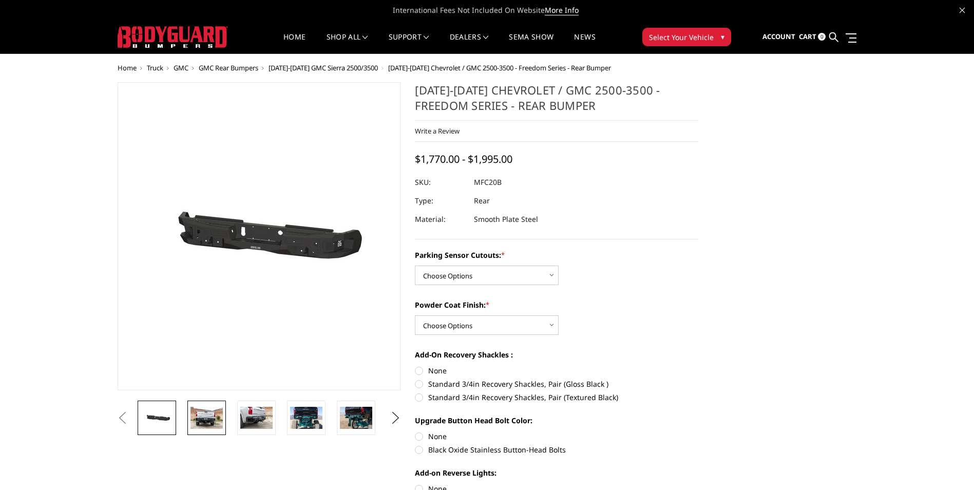
click at [199, 414] on img at bounding box center [207, 418] width 32 height 22
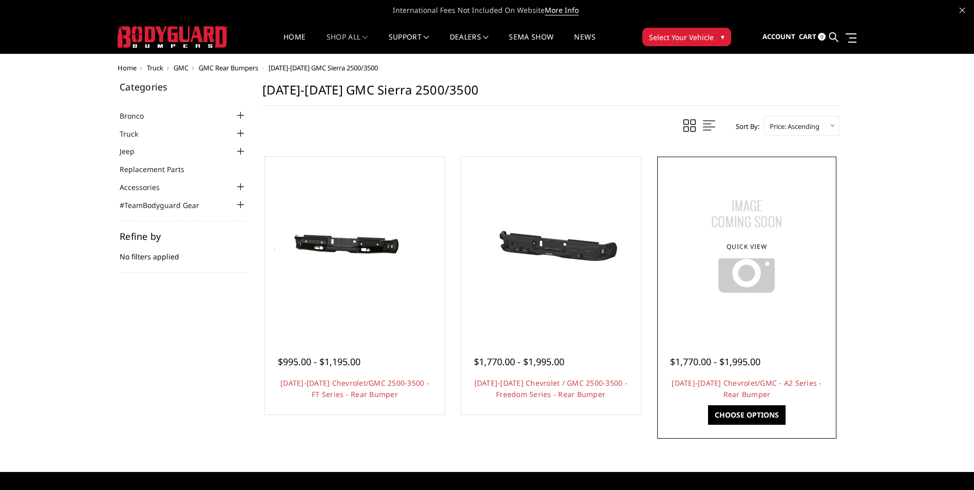
click at [759, 324] on div at bounding box center [747, 246] width 175 height 175
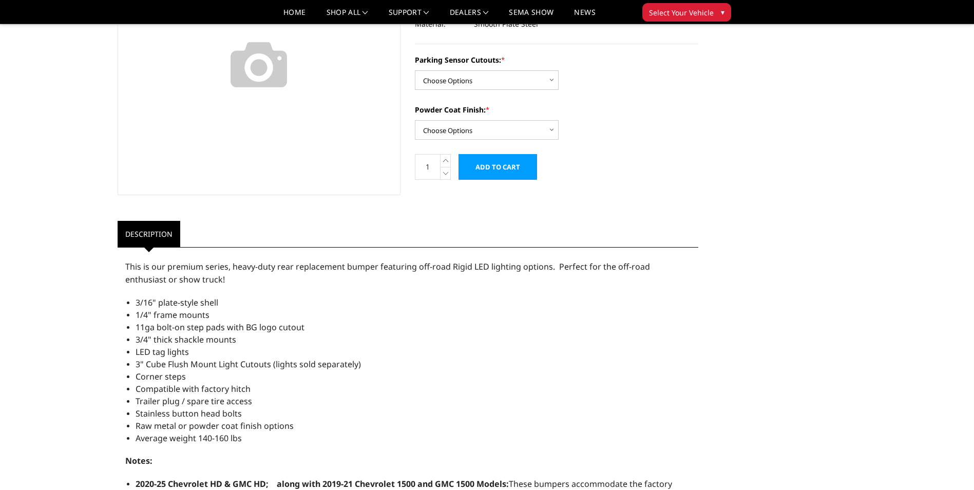
scroll to position [103, 0]
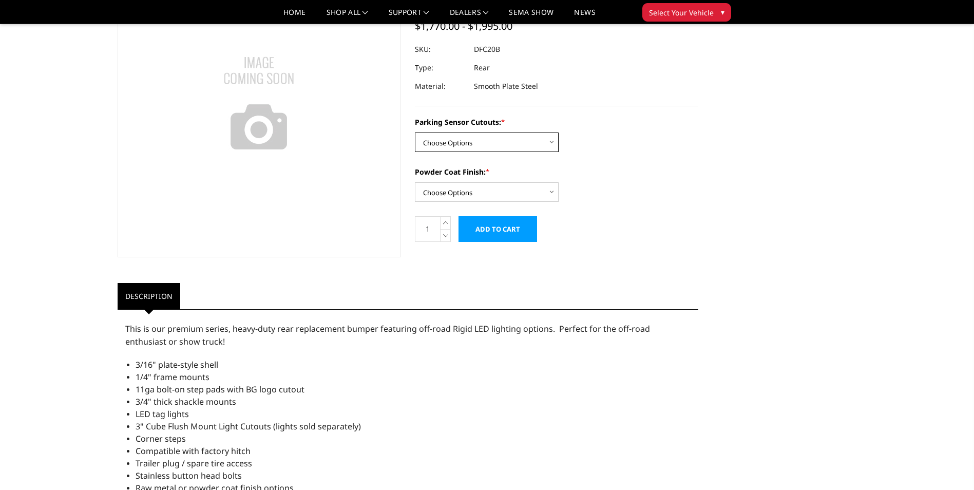
click at [554, 144] on select "Choose Options No - Without Parking Sensor Cutouts Yes - With Parking Sensor Cu…" at bounding box center [487, 143] width 144 height 20
click at [557, 192] on select "Choose Options Bare Metal Textured Black Powder Coat" at bounding box center [487, 192] width 144 height 20
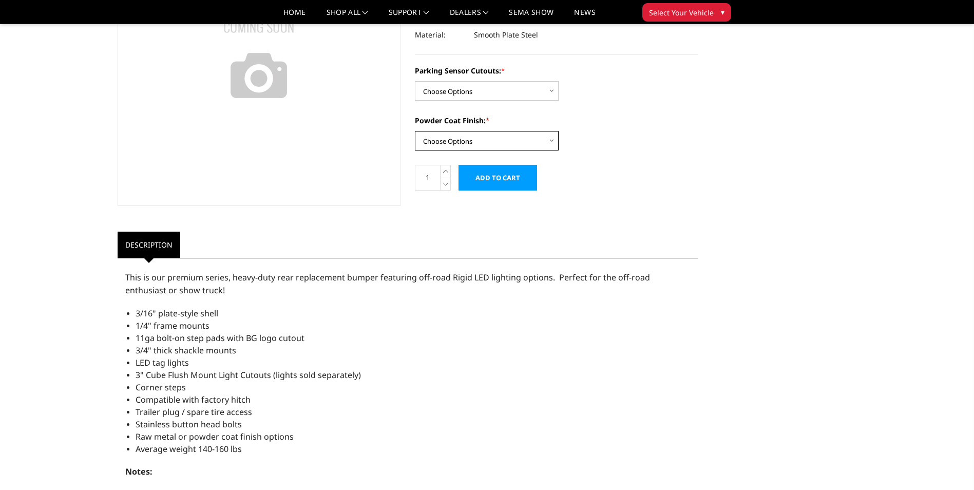
scroll to position [0, 0]
